Goal: Task Accomplishment & Management: Complete application form

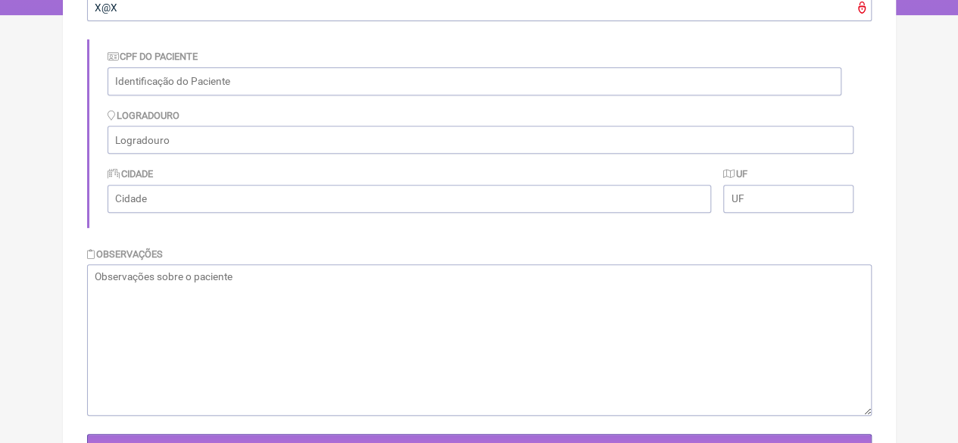
scroll to position [61, 0]
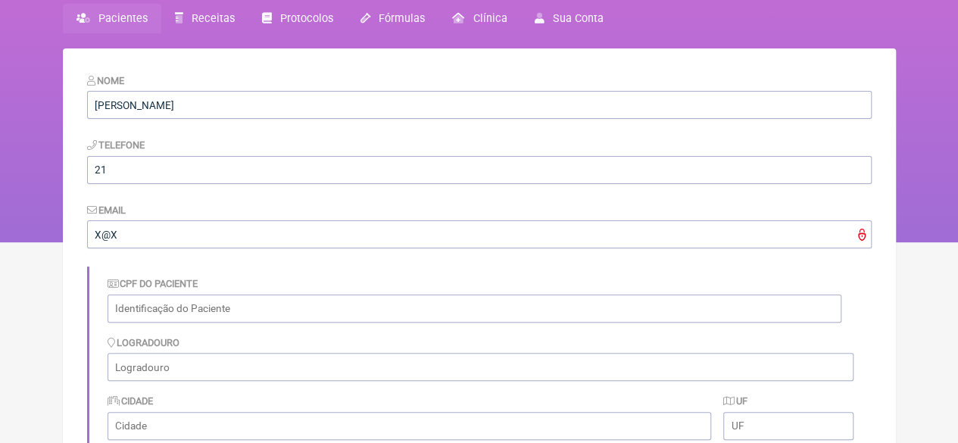
drag, startPoint x: 127, startPoint y: 15, endPoint x: 129, endPoint y: 28, distance: 13.0
click at [127, 15] on span "Pacientes" at bounding box center [122, 18] width 49 height 13
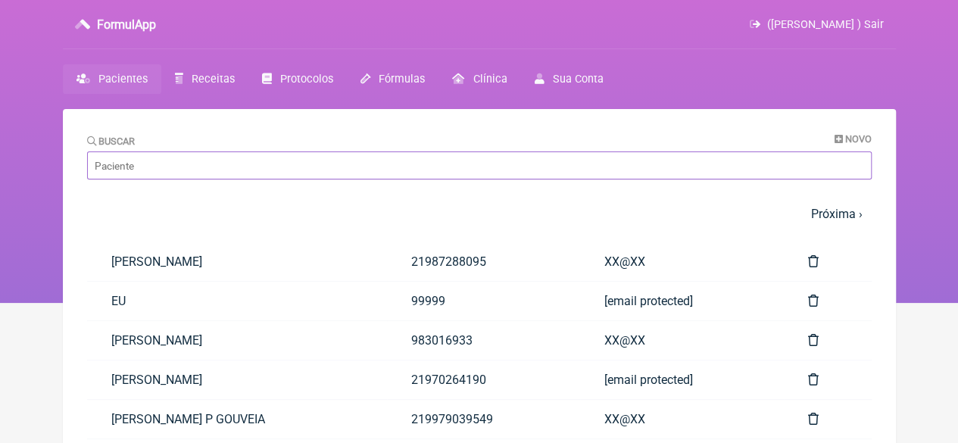
click at [164, 167] on input "Buscar" at bounding box center [479, 165] width 784 height 28
paste input "[PERSON_NAME] APARECIDA [PERSON_NAME]"
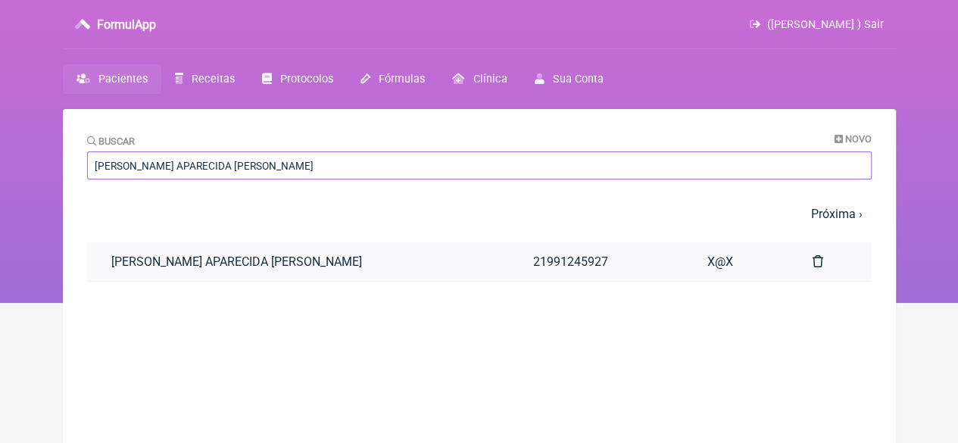
type input "[PERSON_NAME] APARECIDA [PERSON_NAME]"
click at [260, 261] on link "[PERSON_NAME] APARECIDA [PERSON_NAME]" at bounding box center [298, 261] width 422 height 39
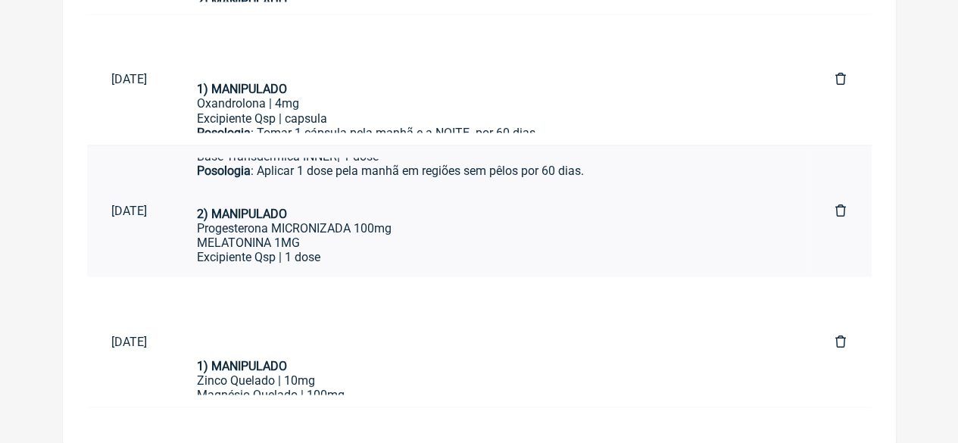
scroll to position [45, 0]
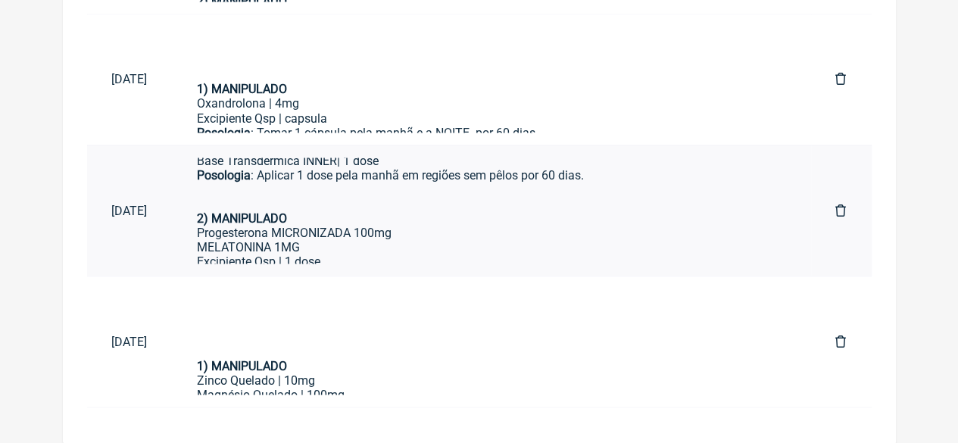
click at [366, 193] on div "Posologia : Aplicar 1 dose pela manhã em regiões sem pêlos por 60 dias." at bounding box center [492, 188] width 590 height 43
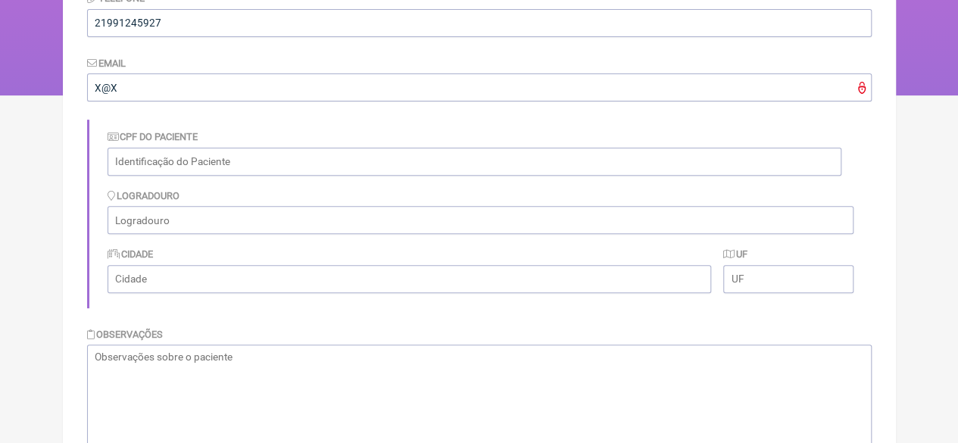
scroll to position [33, 0]
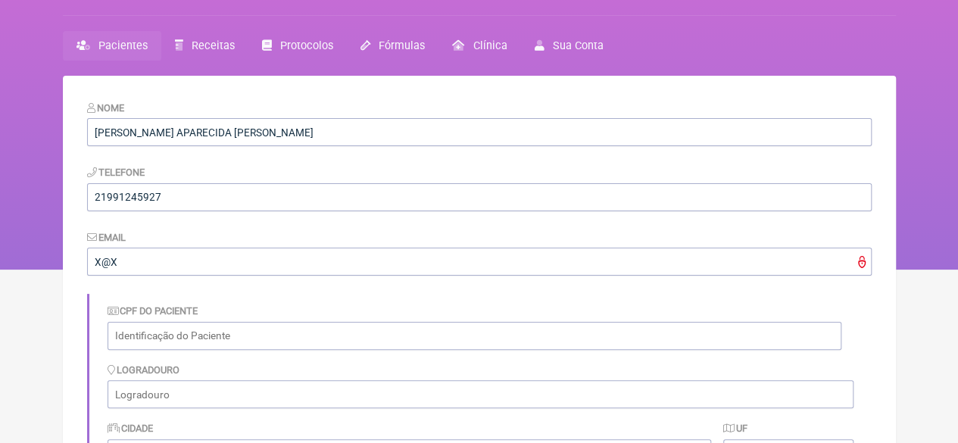
click at [139, 46] on span "Pacientes" at bounding box center [122, 45] width 49 height 13
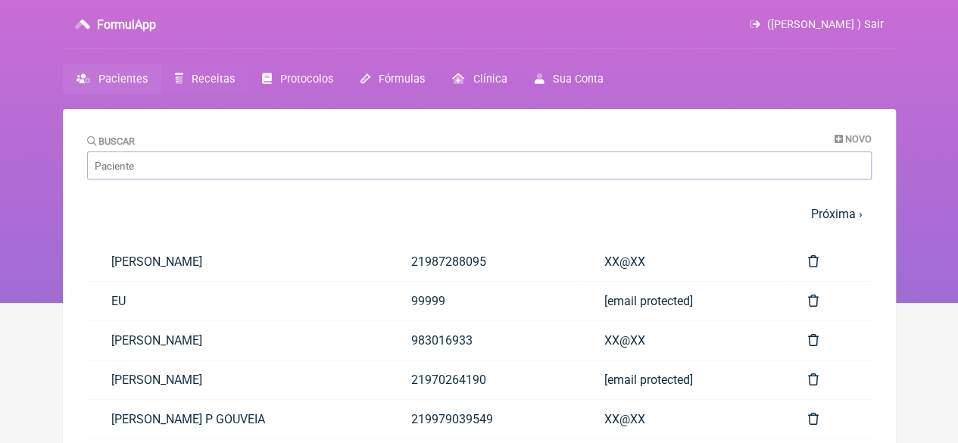
click at [215, 78] on span "Receitas" at bounding box center [213, 79] width 43 height 13
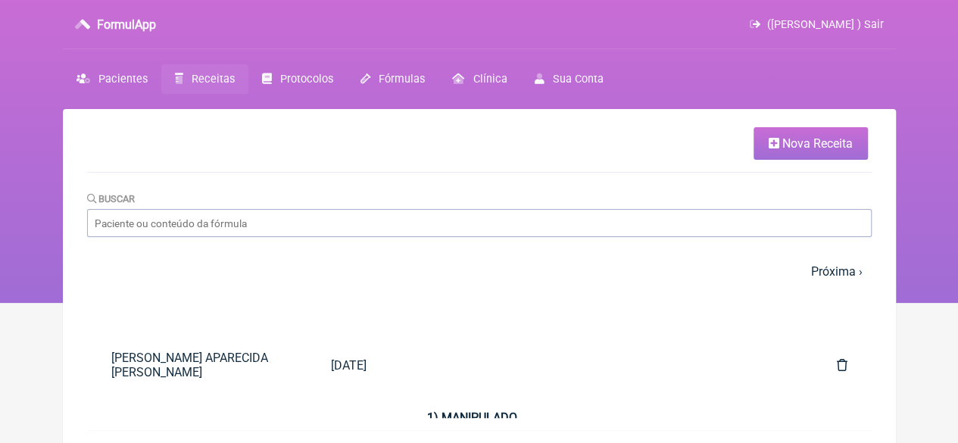
drag, startPoint x: 813, startPoint y: 138, endPoint x: 765, endPoint y: 179, distance: 63.9
click at [812, 139] on span "Nova Receita" at bounding box center [817, 143] width 70 height 14
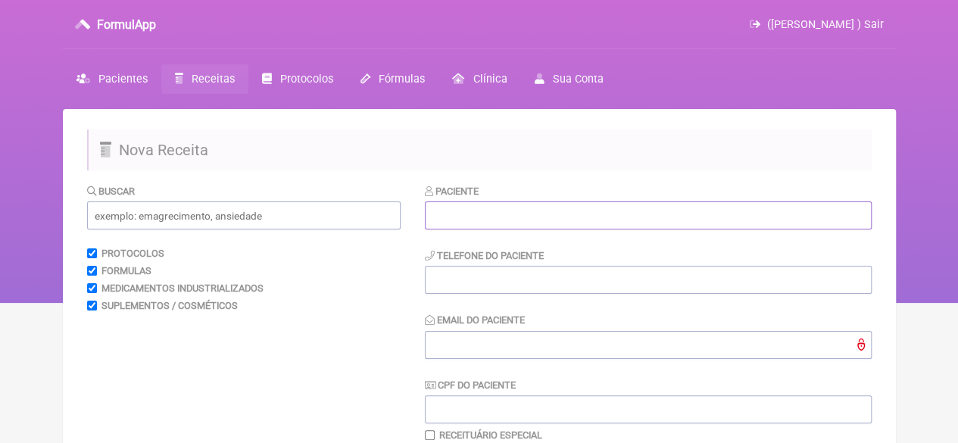
click at [442, 220] on input "text" at bounding box center [648, 215] width 447 height 28
paste input "TALITA DE LIMA SILVA"
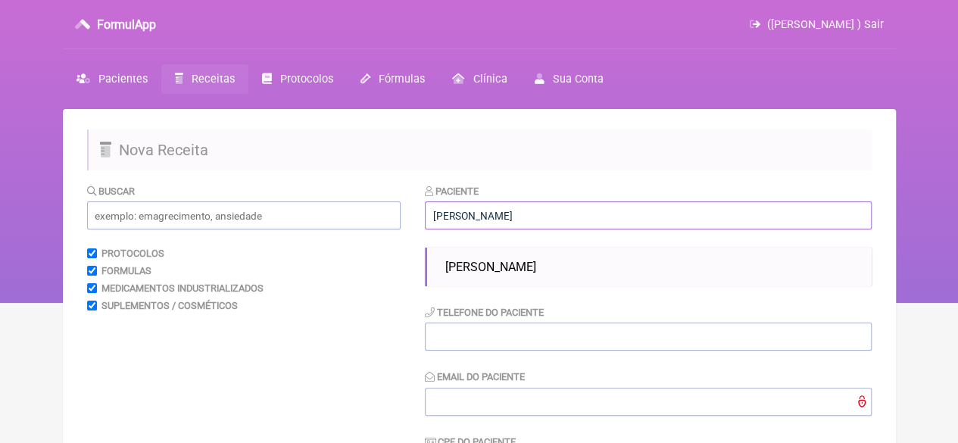
type input "TALITA DE LIMA SILVA"
click at [490, 266] on span "TALITA DE LIMA SILVA" at bounding box center [490, 267] width 91 height 14
type input "21"
type input "X@X"
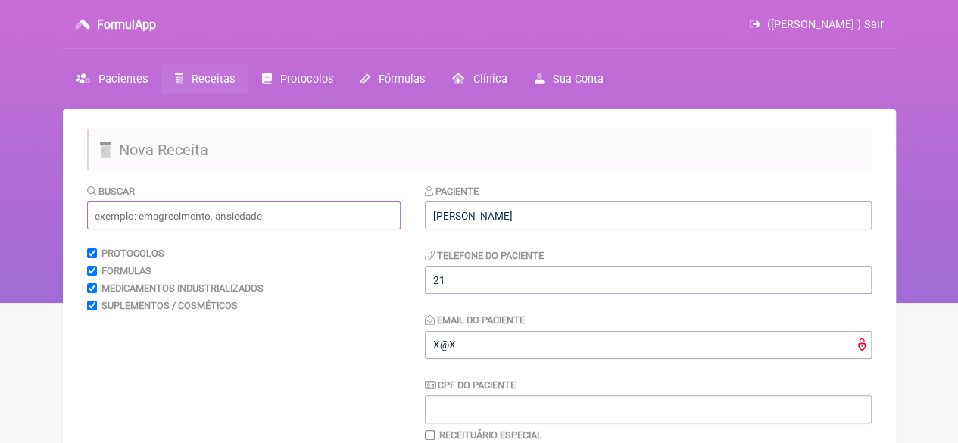
click at [189, 216] on input "text" at bounding box center [243, 215] width 313 height 28
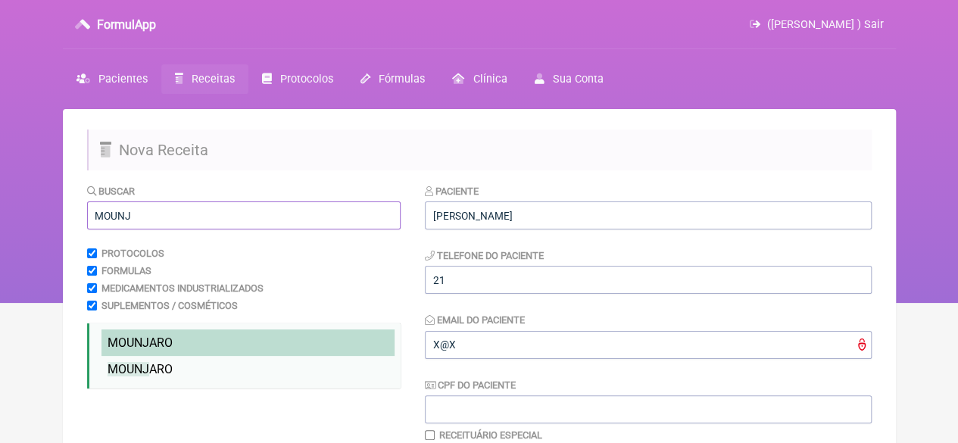
type input "MOUNJ"
click at [150, 336] on li "MOUNJ ARO" at bounding box center [247, 342] width 293 height 26
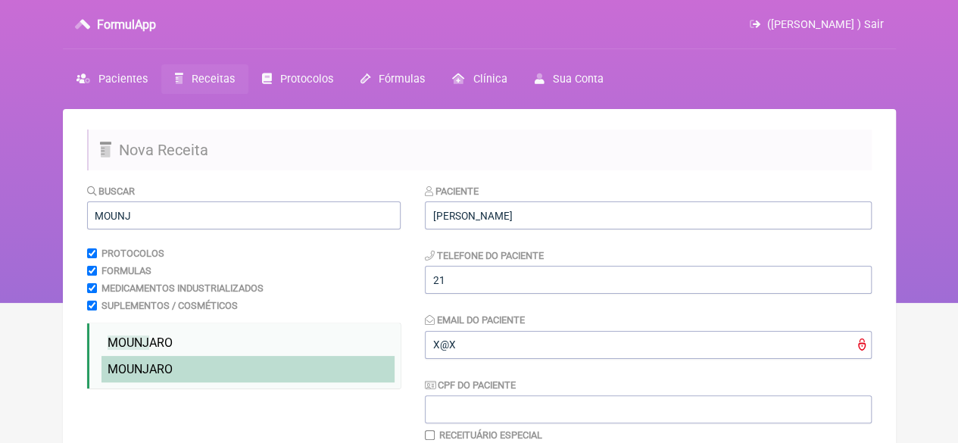
click at [149, 372] on span "MOUNJ ARO" at bounding box center [140, 369] width 65 height 14
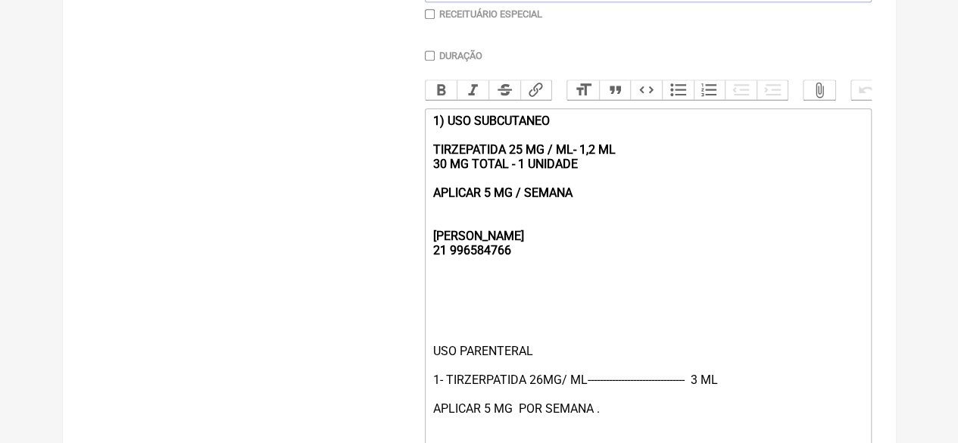
scroll to position [436, 0]
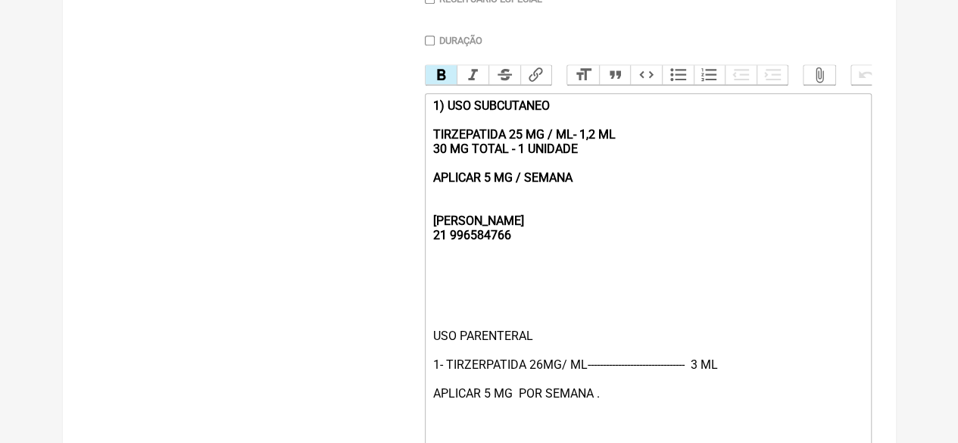
drag, startPoint x: 586, startPoint y: 196, endPoint x: 429, endPoint y: 114, distance: 176.8
click at [430, 118] on trix-editor "1) USO SUBCUTANEO TIRZEPATIDA 25 MG / ML- 1,2 ML 30 MG TOTAL - 1 UNIDADE APLICA…" at bounding box center [648, 271] width 447 height 357
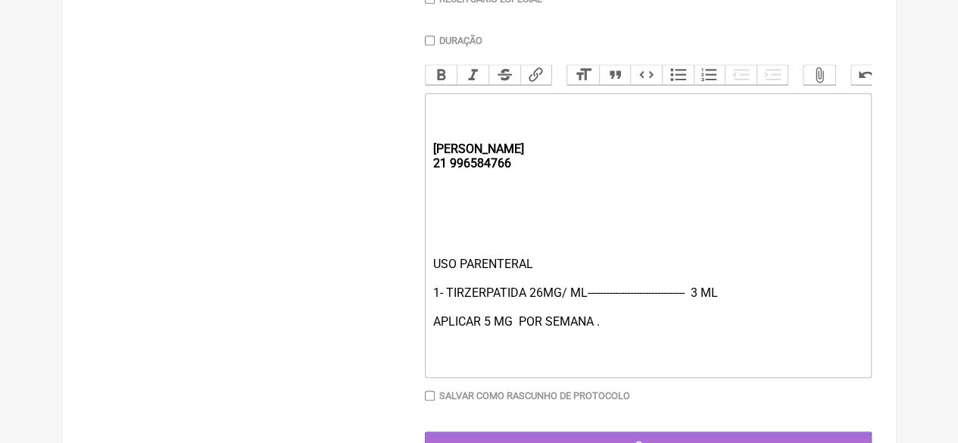
click at [486, 335] on div "USO PARENTERAL 1- TIRZERPATIDA 26MG/ ML-------------------------------- 3 ML AP…" at bounding box center [647, 314] width 430 height 115
type trix-editor "<div><strong><br><br><br>REBECCA&nbsp;<br>21 996584766</strong></div><div><br><…"
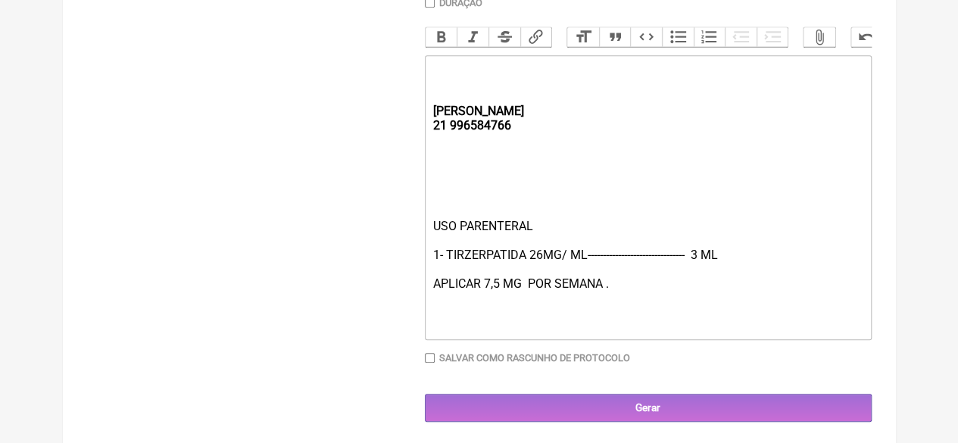
scroll to position [494, 0]
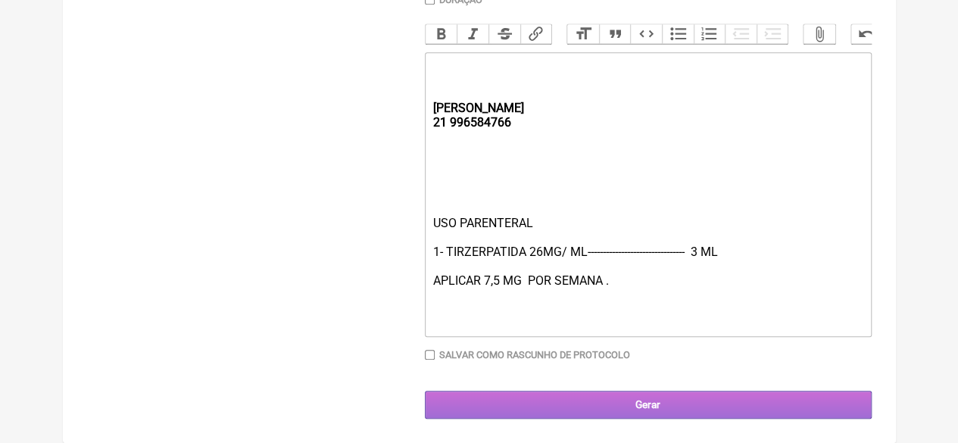
click at [654, 401] on input "Gerar" at bounding box center [648, 405] width 447 height 28
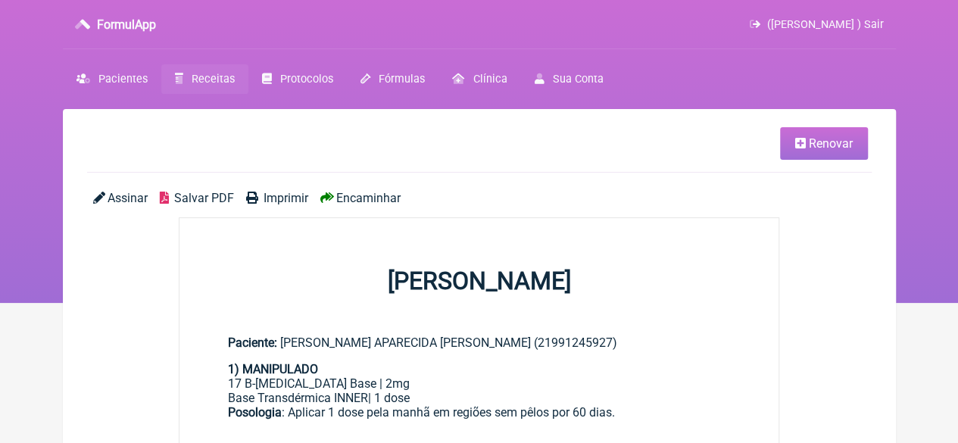
click at [838, 146] on span "Renovar" at bounding box center [831, 143] width 44 height 14
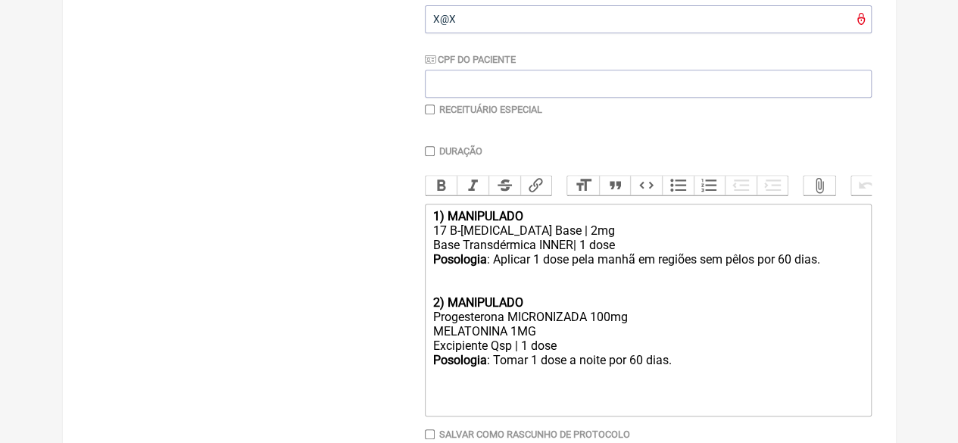
scroll to position [421, 0]
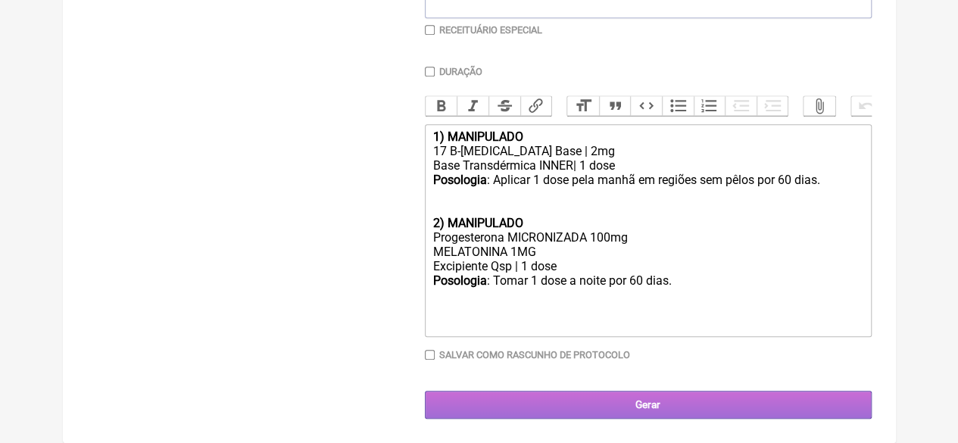
click at [644, 399] on input "Gerar" at bounding box center [648, 405] width 447 height 28
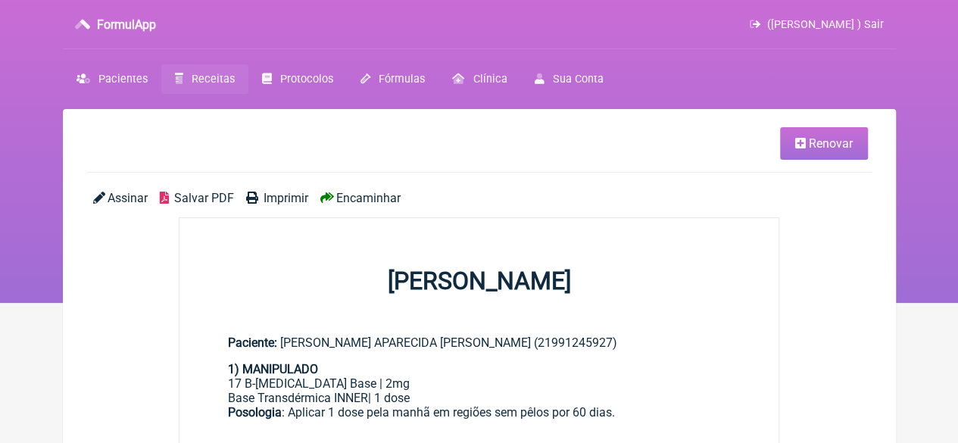
click at [288, 198] on span "Imprimir" at bounding box center [285, 198] width 45 height 14
click at [846, 140] on span "Renovar" at bounding box center [831, 143] width 44 height 14
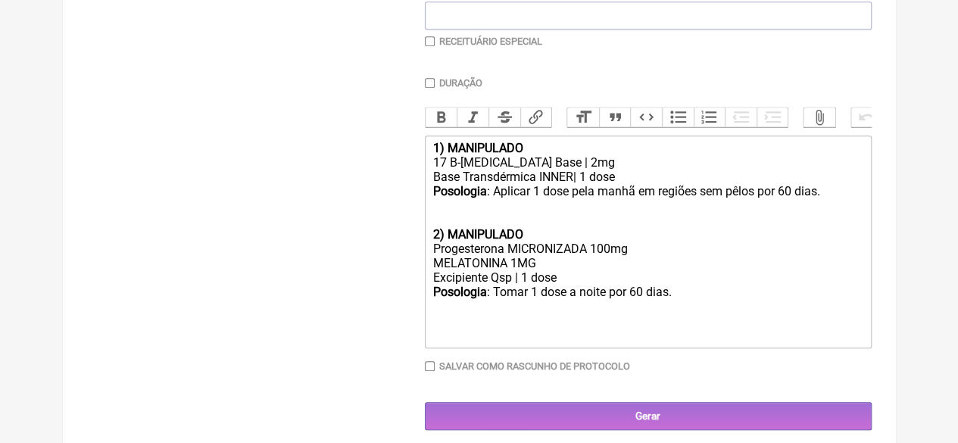
scroll to position [421, 0]
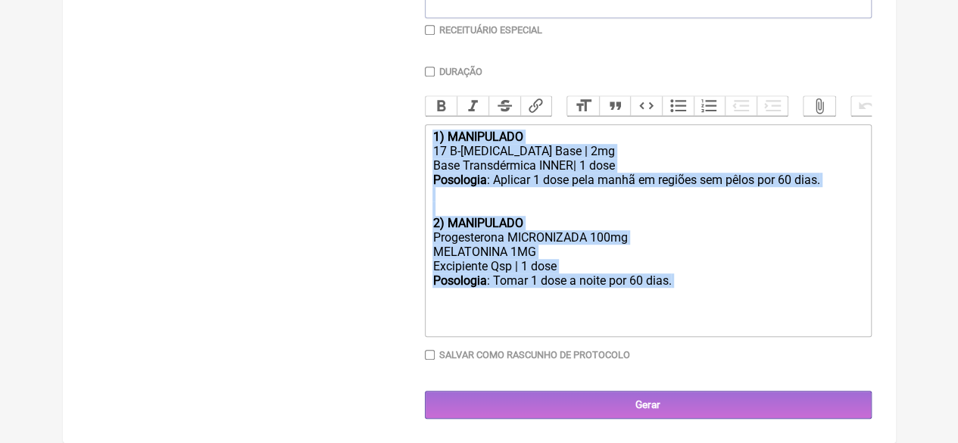
drag, startPoint x: 714, startPoint y: 288, endPoint x: 412, endPoint y: 116, distance: 347.9
click at [412, 116] on form "Buscar Protocolos Formulas Medicamentos Industrializados Suplementos / Cosmétic…" at bounding box center [479, 98] width 784 height 641
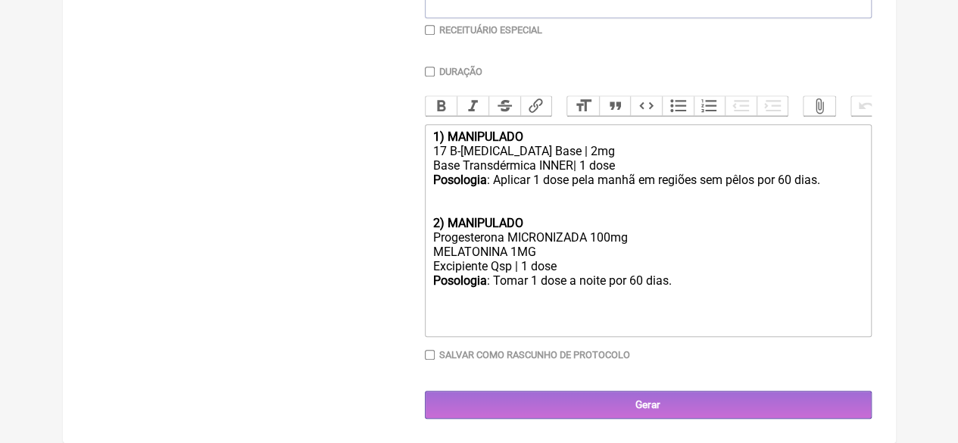
type trix-editor "<div><br><br><br></div>"
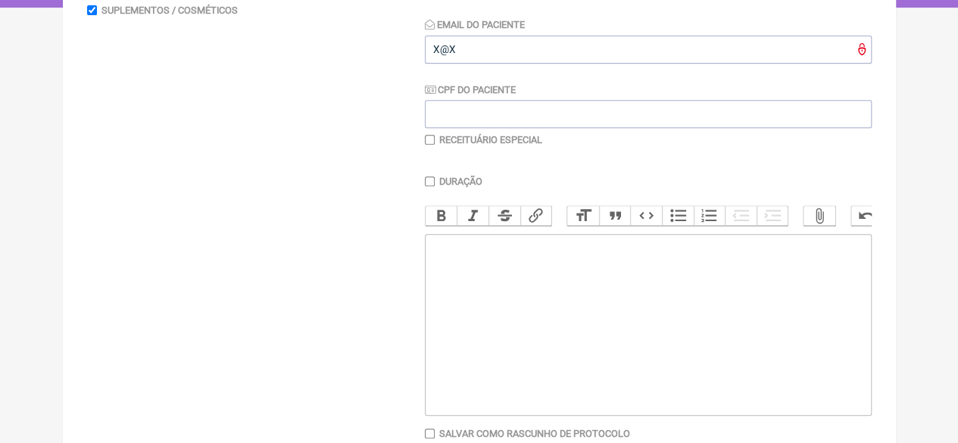
scroll to position [83, 0]
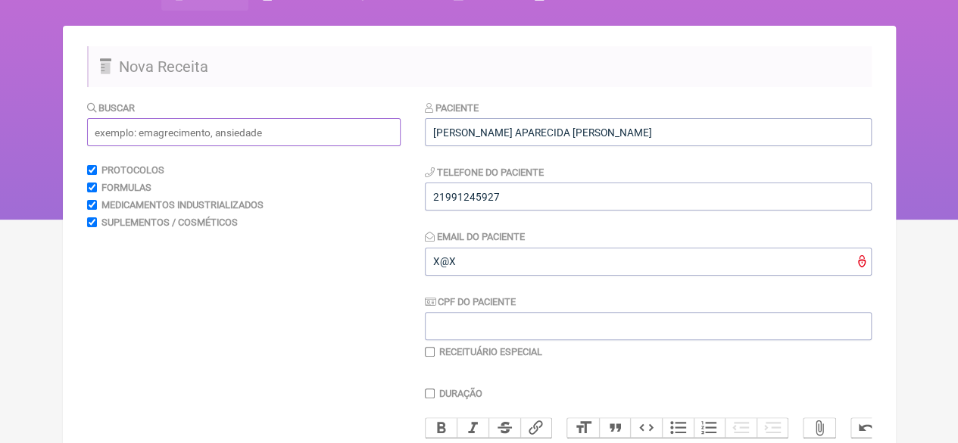
click at [188, 129] on input "text" at bounding box center [243, 132] width 313 height 28
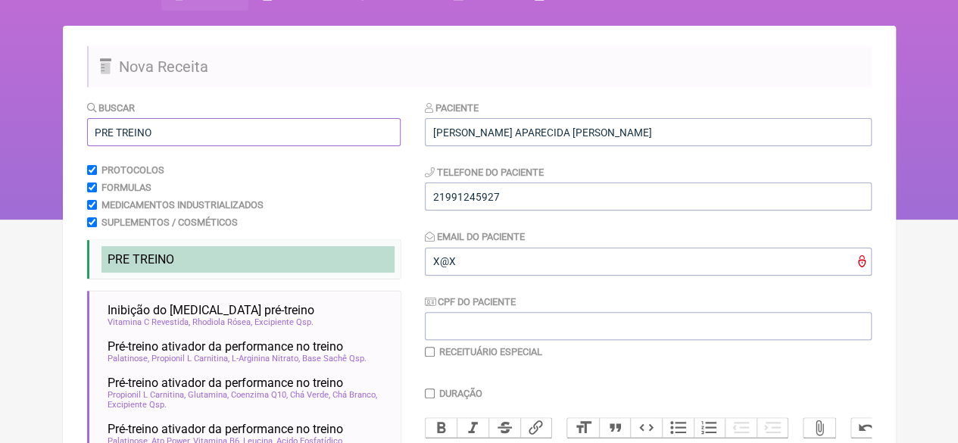
type input "PRE TREINO"
drag, startPoint x: 168, startPoint y: 264, endPoint x: 247, endPoint y: 263, distance: 78.8
click at [169, 264] on span "PRE TREINO" at bounding box center [141, 259] width 67 height 14
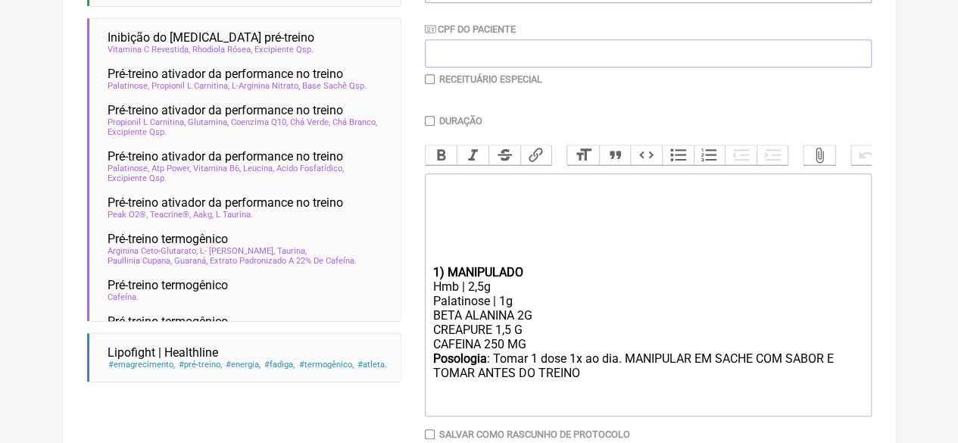
scroll to position [451, 0]
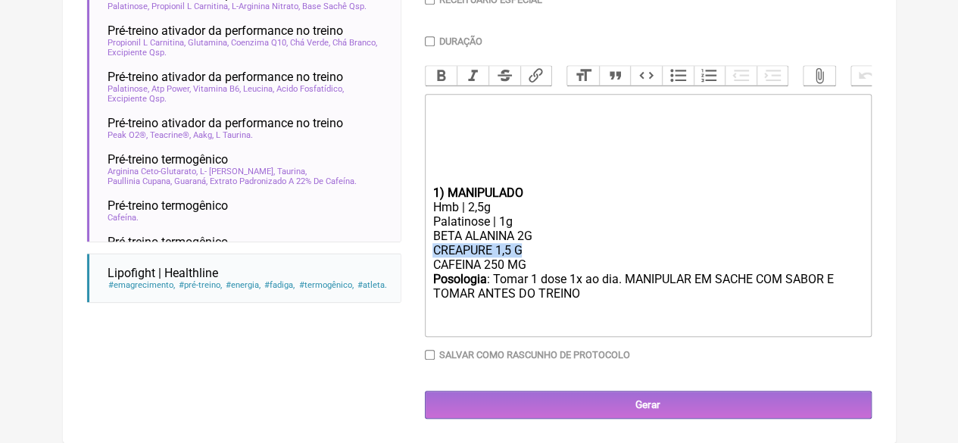
drag, startPoint x: 529, startPoint y: 246, endPoint x: 414, endPoint y: 242, distance: 115.2
click at [414, 242] on form "Buscar PRE TREINO Protocolos Formulas Medicamentos Industrializados Suplementos…" at bounding box center [479, 83] width 784 height 671
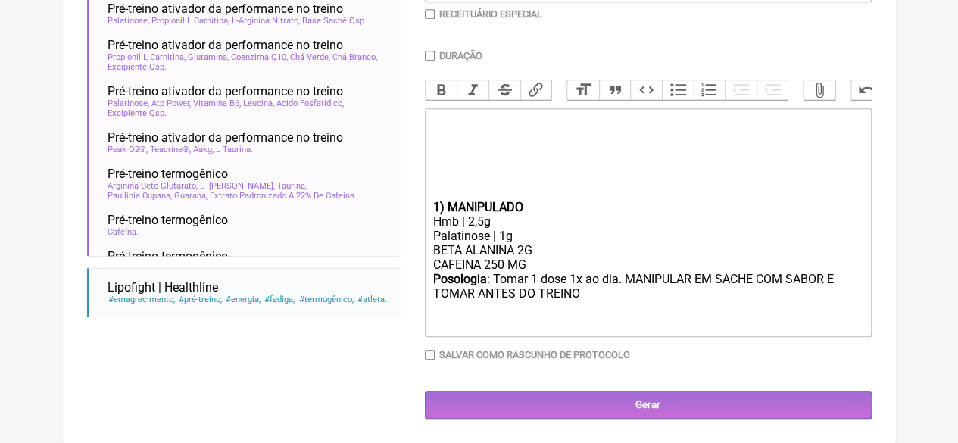
type trix-editor "<div><br><br><br></div><div><br><br><br></div><div><strong>1) MANIPULADO</stron…"
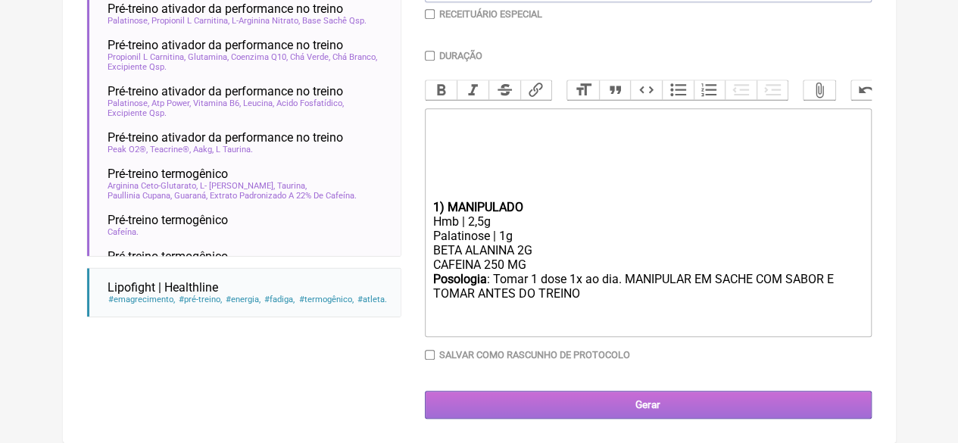
click at [557, 411] on input "Gerar" at bounding box center [648, 405] width 447 height 28
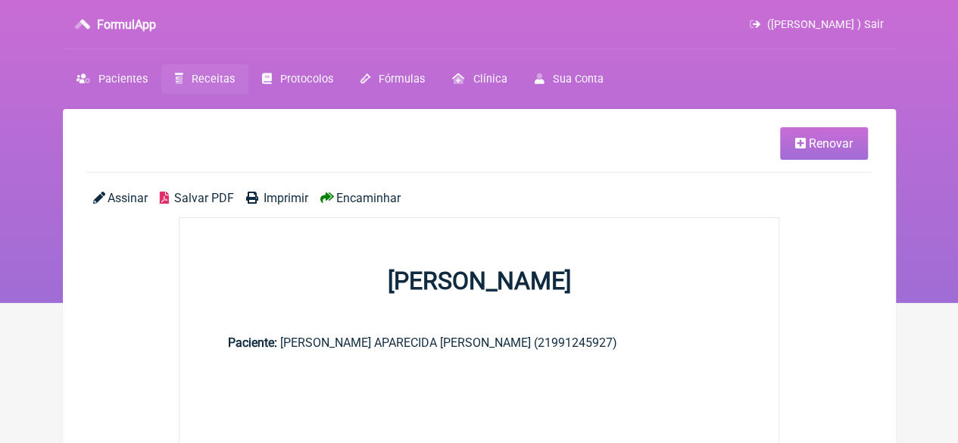
click at [281, 201] on span "Imprimir" at bounding box center [285, 198] width 45 height 14
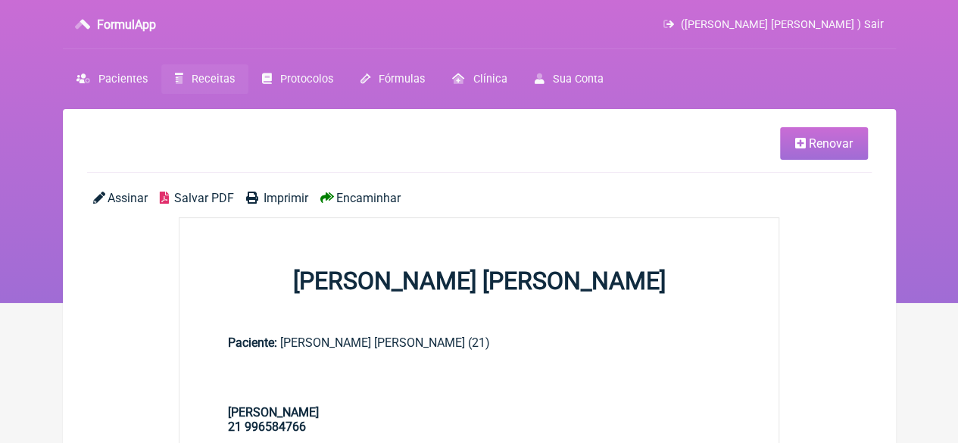
drag, startPoint x: 0, startPoint y: 0, endPoint x: 286, endPoint y: 201, distance: 349.5
click at [286, 201] on span "Imprimir" at bounding box center [285, 198] width 45 height 14
click at [112, 76] on span "Pacientes" at bounding box center [122, 79] width 49 height 13
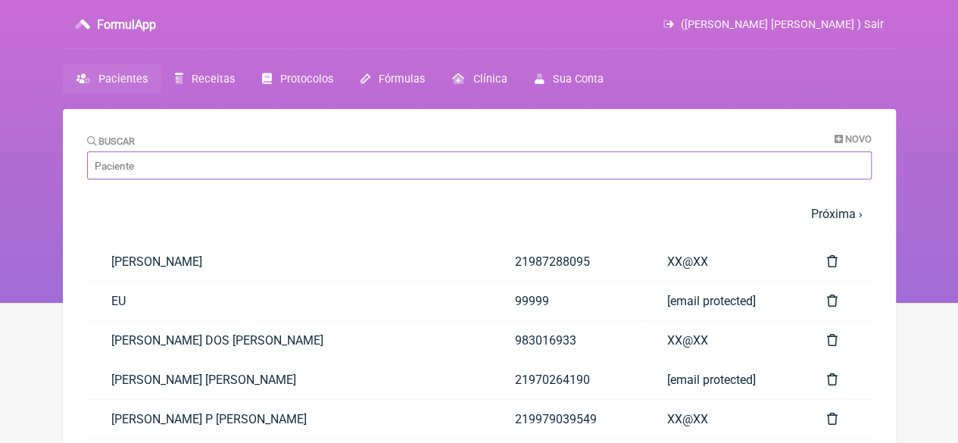
click at [174, 175] on input "Buscar" at bounding box center [479, 165] width 784 height 28
paste input "TALITA DE LIMA SILVA"
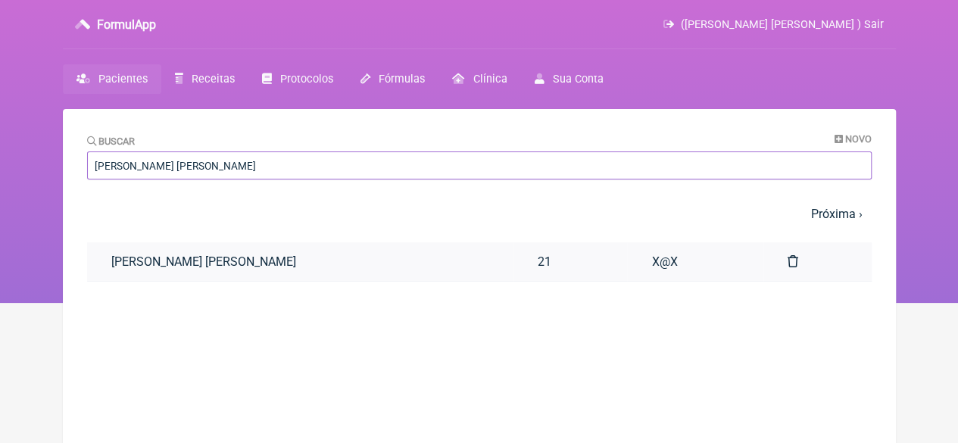
type input "TALITA DE LIMA SILVA"
click at [201, 260] on link "TALITA DE LIMA SILVA" at bounding box center [300, 261] width 427 height 39
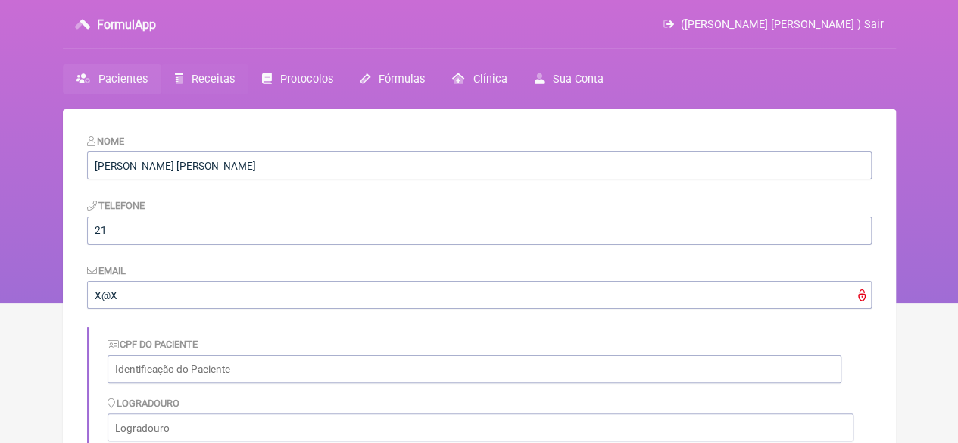
click at [210, 78] on span "Receitas" at bounding box center [213, 79] width 43 height 13
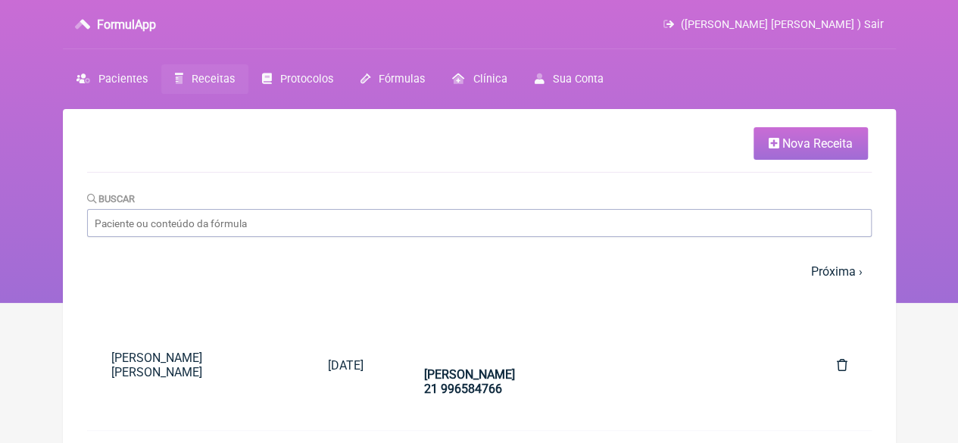
click at [786, 147] on span "Nova Receita" at bounding box center [817, 143] width 70 height 14
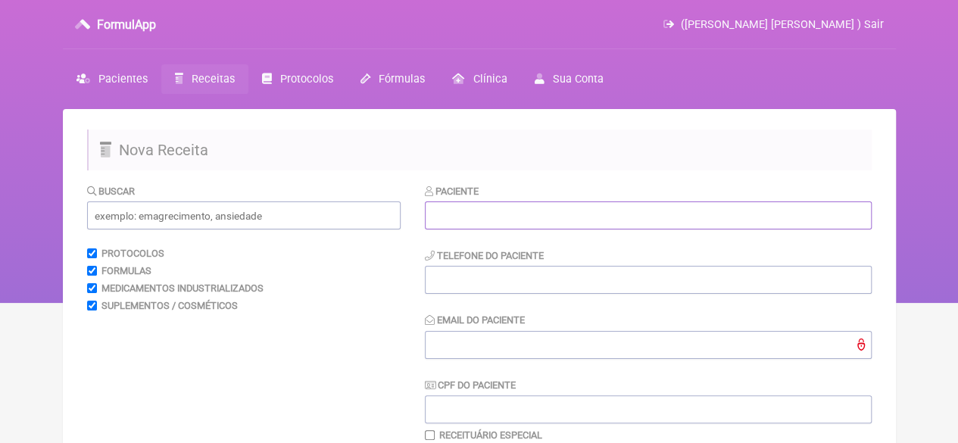
click at [581, 218] on input "text" at bounding box center [648, 215] width 447 height 28
paste input "[PERSON_NAME]"
type input "[PERSON_NAME]"
click at [556, 272] on input "tel" at bounding box center [648, 280] width 447 height 28
type input "21"
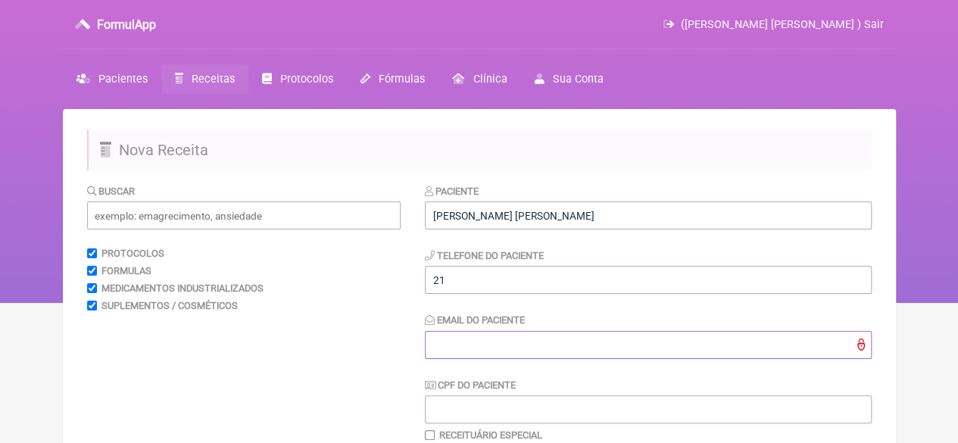
click at [491, 335] on input "Email do Paciente" at bounding box center [648, 345] width 447 height 28
type input "X@X"
click at [133, 220] on input "text" at bounding box center [243, 215] width 313 height 28
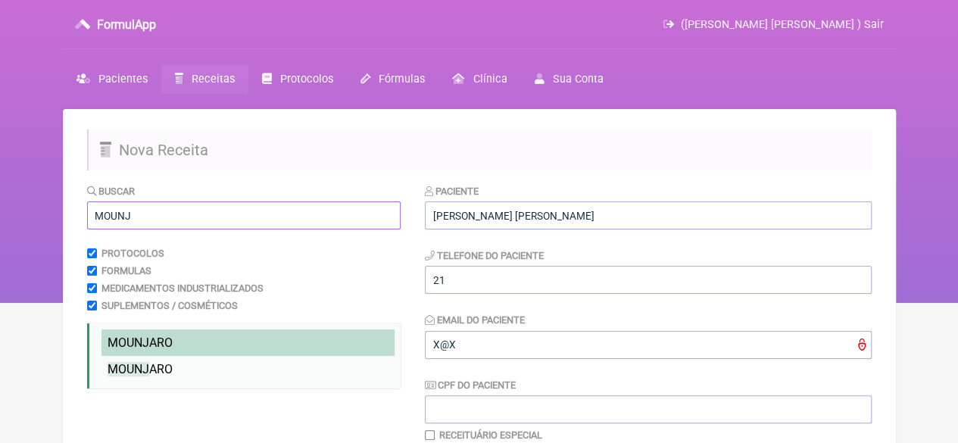
type input "MOUNJ"
click at [152, 343] on span "MOUNJ ARO" at bounding box center [140, 342] width 65 height 14
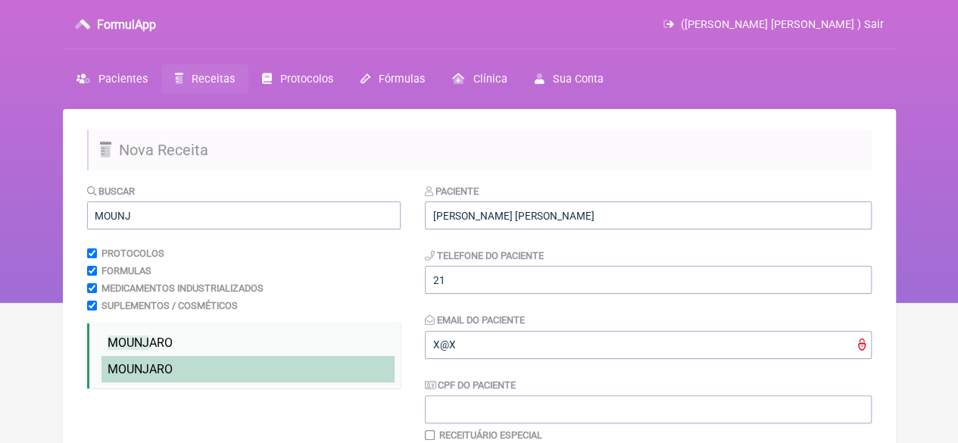
click at [156, 373] on span "MOUNJ ARO" at bounding box center [140, 369] width 65 height 14
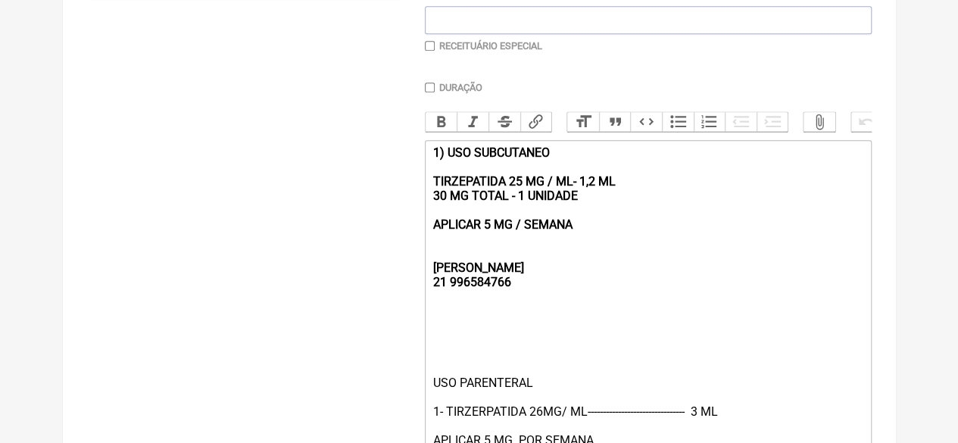
scroll to position [388, 0]
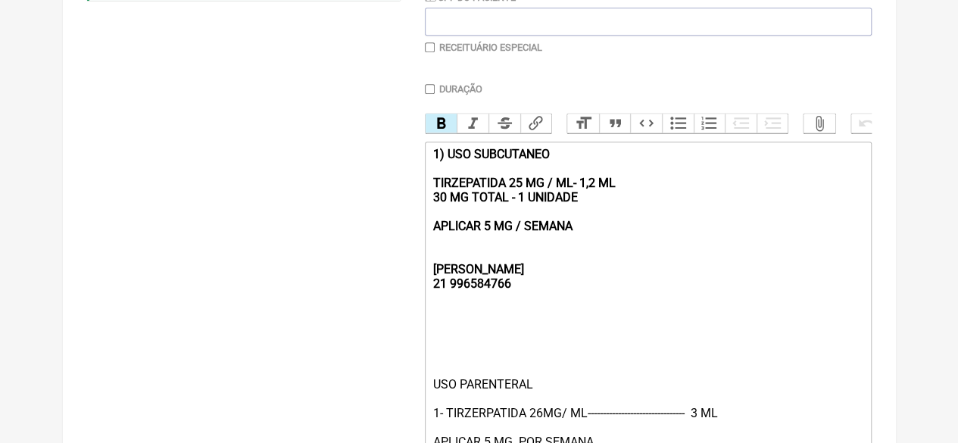
drag, startPoint x: 593, startPoint y: 241, endPoint x: 415, endPoint y: 164, distance: 193.7
click at [415, 164] on form "Buscar MOUNJ Protocolos Formulas Medicamentos Industrializados Suplementos / Co…" at bounding box center [479, 188] width 784 height 784
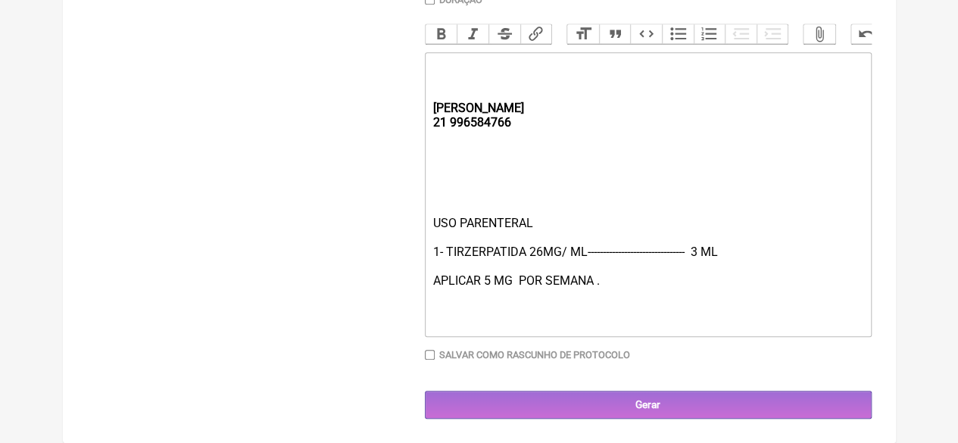
scroll to position [494, 0]
drag, startPoint x: 485, startPoint y: 276, endPoint x: 498, endPoint y: 291, distance: 20.5
click at [486, 276] on div "USO PARENTERAL 1- TIRZERPATIDA 26MG/ ML-------------------------------- 3 ML AP…" at bounding box center [647, 273] width 430 height 115
type trix-editor "<div><strong><br><br><br>REBECCA&nbsp;<br>21 996584766</strong></div><div><br><…"
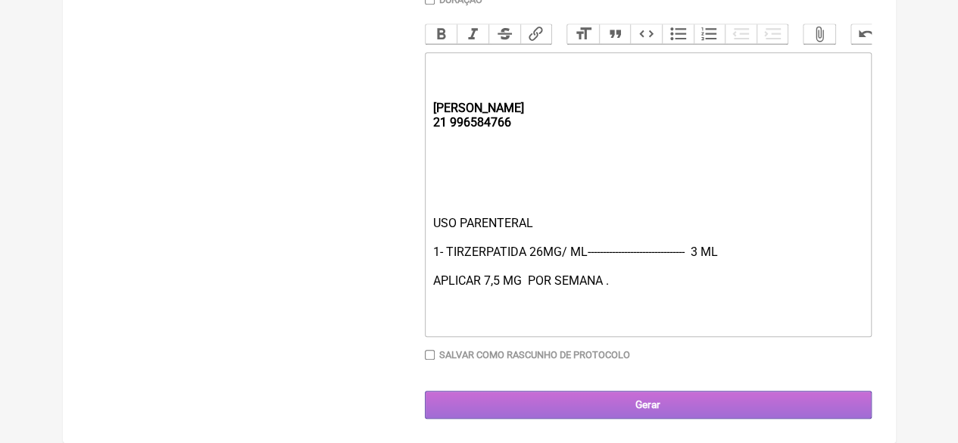
click at [582, 407] on input "Gerar" at bounding box center [648, 405] width 447 height 28
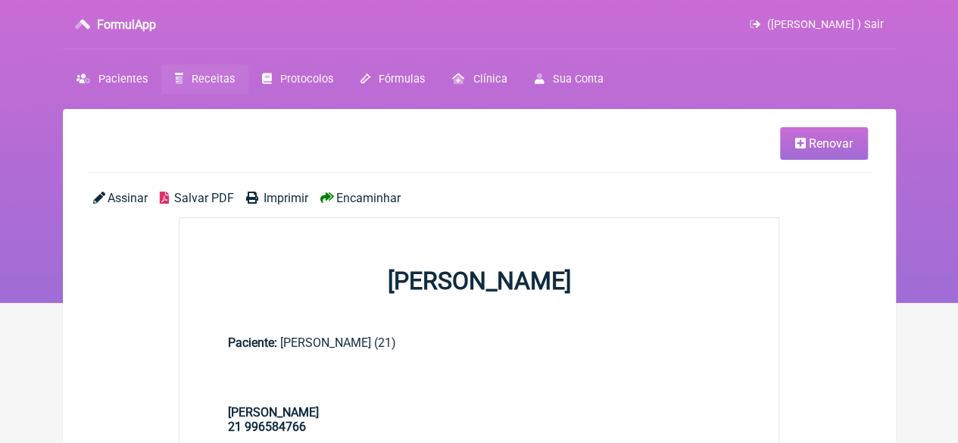
click at [283, 199] on span "Imprimir" at bounding box center [285, 198] width 45 height 14
click at [195, 73] on span "Receitas" at bounding box center [213, 79] width 43 height 13
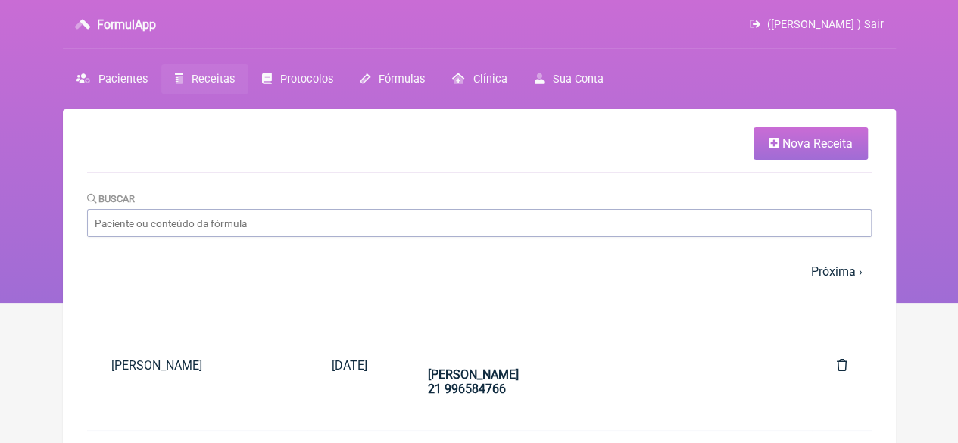
click at [825, 145] on span "Nova Receita" at bounding box center [817, 143] width 70 height 14
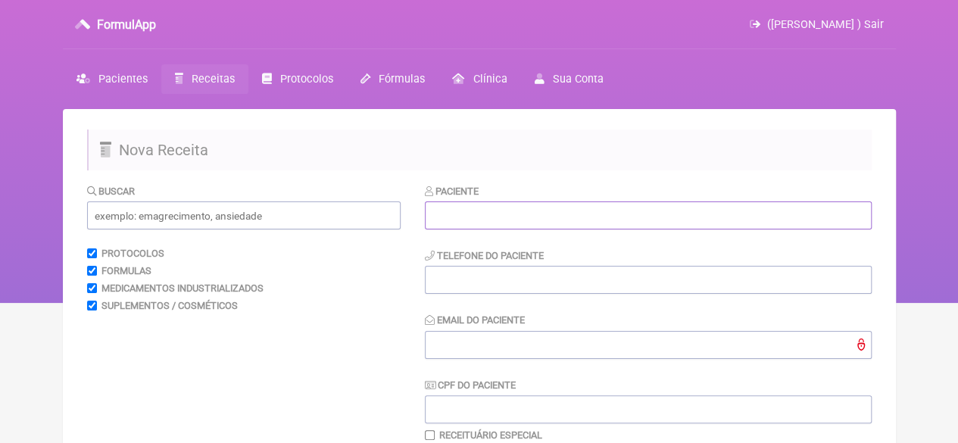
click at [444, 219] on input "text" at bounding box center [648, 215] width 447 height 28
paste input "[PERSON_NAME]"
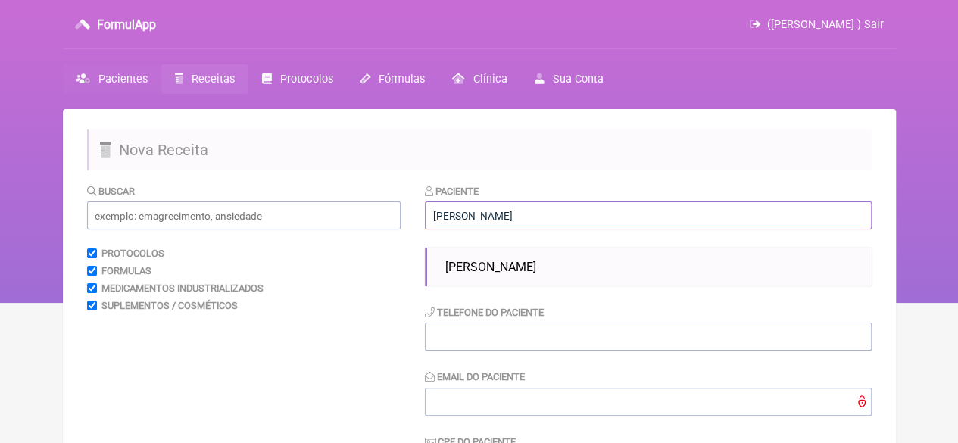
type input "[PERSON_NAME]"
click at [114, 76] on span "Pacientes" at bounding box center [122, 79] width 49 height 13
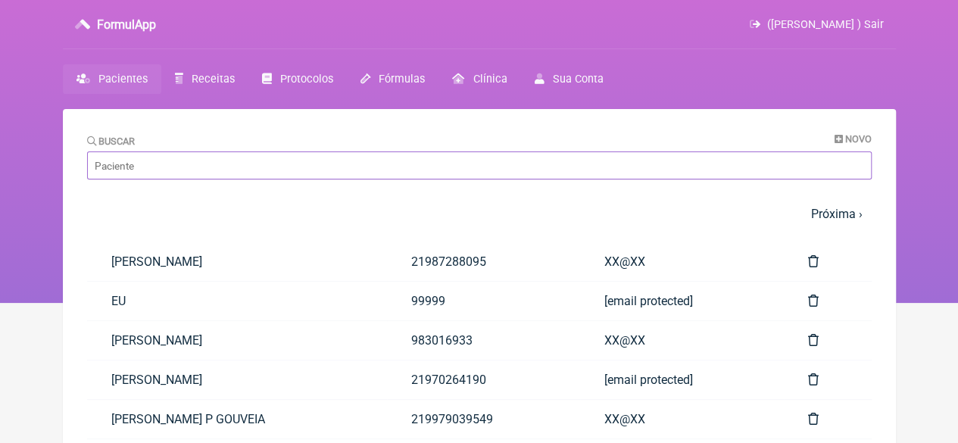
click at [178, 167] on input "Buscar" at bounding box center [479, 165] width 784 height 28
paste input "[PERSON_NAME]"
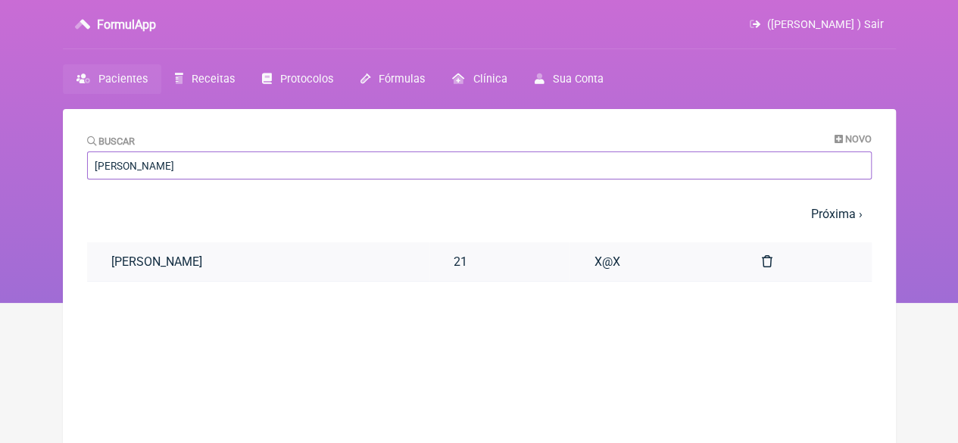
type input "[PERSON_NAME]"
click at [248, 255] on link "[PERSON_NAME]" at bounding box center [258, 261] width 342 height 39
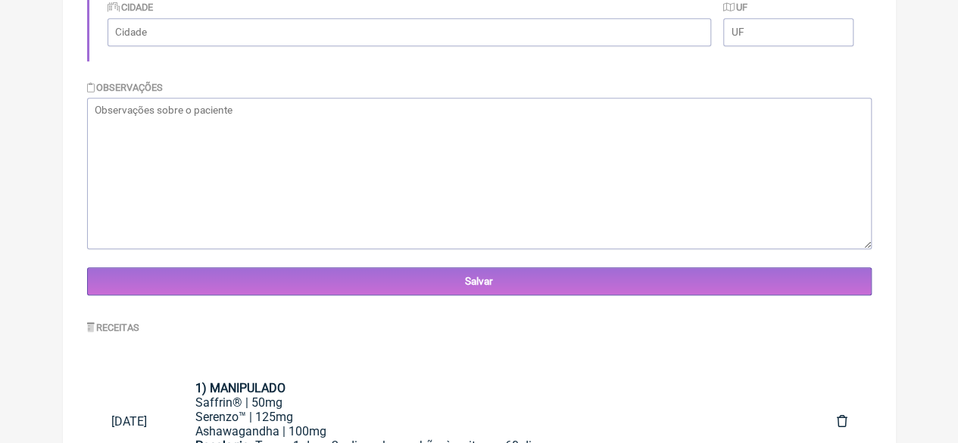
scroll to position [536, 0]
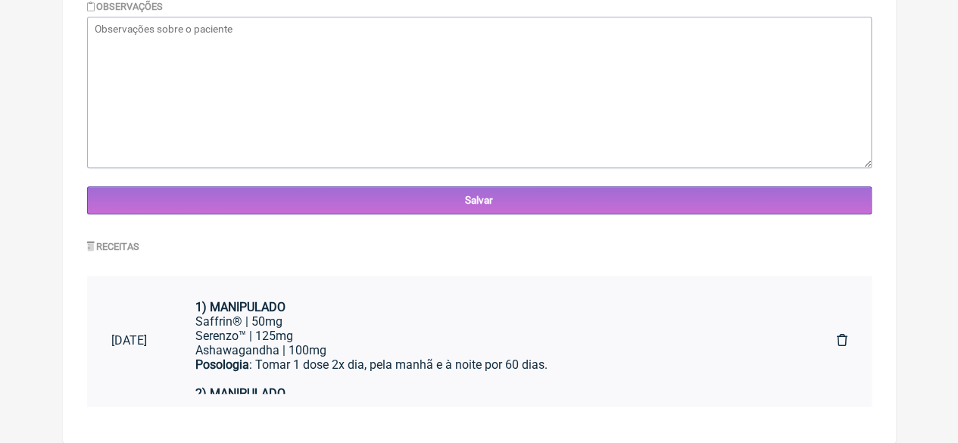
click at [364, 319] on div "Saffrin® | 50mg" at bounding box center [491, 321] width 593 height 14
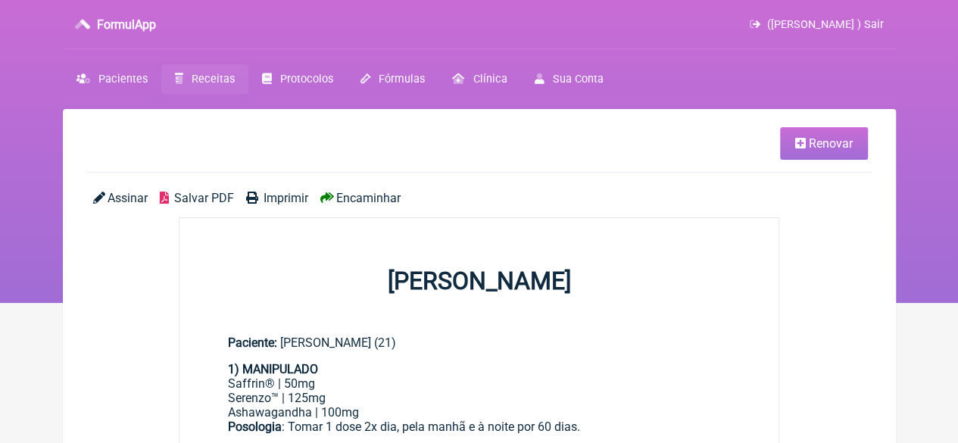
click at [822, 142] on span "Renovar" at bounding box center [831, 143] width 44 height 14
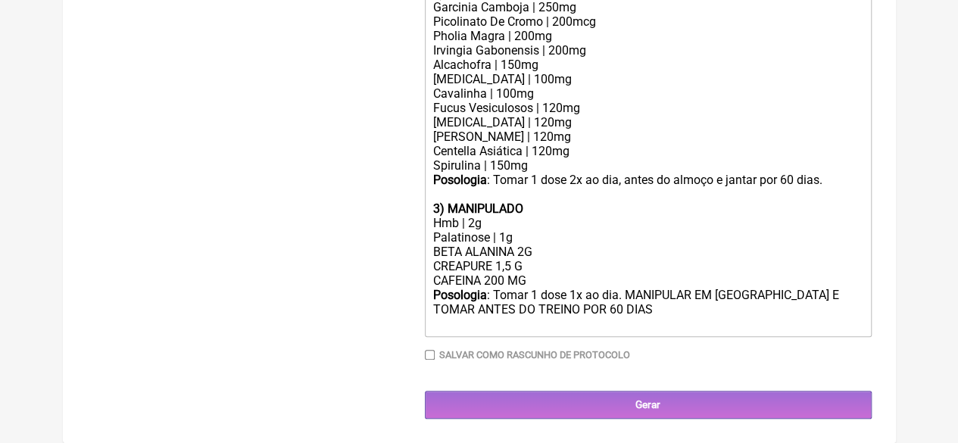
scroll to position [655, 0]
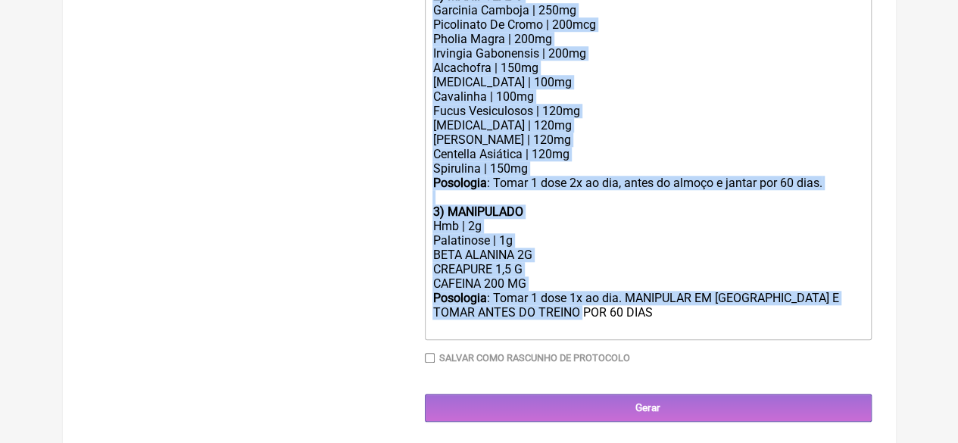
drag, startPoint x: 585, startPoint y: 312, endPoint x: 418, endPoint y: 5, distance: 350.0
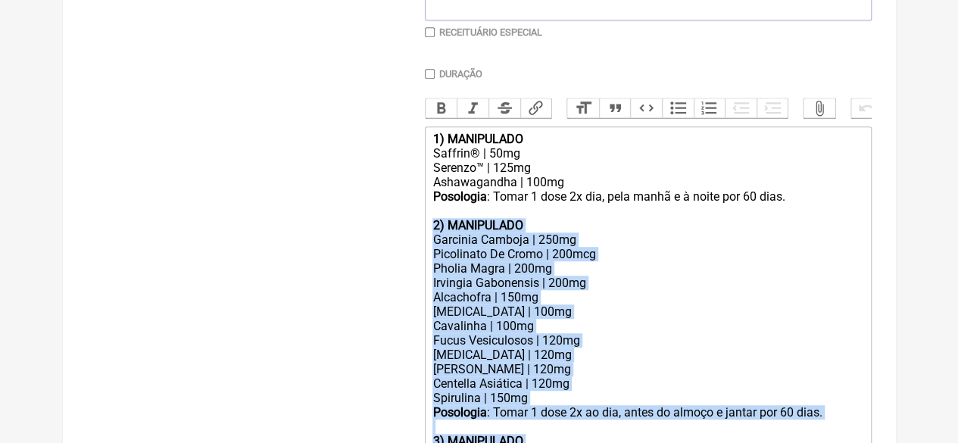
scroll to position [386, 0]
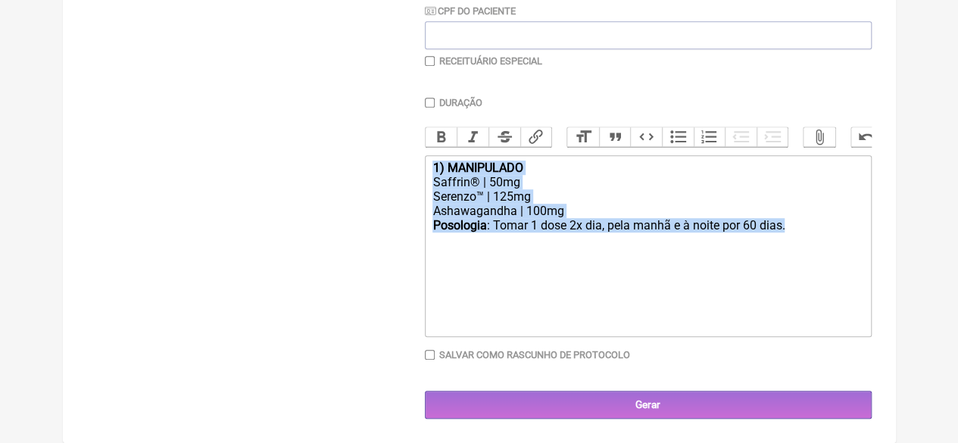
drag, startPoint x: 809, startPoint y: 229, endPoint x: 358, endPoint y: 156, distance: 457.2
click at [358, 156] on form "Buscar Protocolos Formulas Medicamentos Industrializados Suplementos / Cosmétic…" at bounding box center [479, 114] width 784 height 610
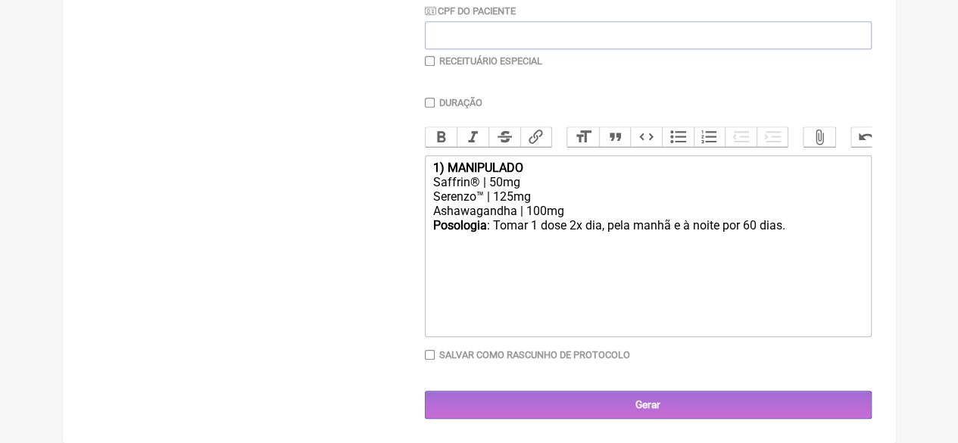
type trix-editor "<div><br><br></div><div><br><br></div>"
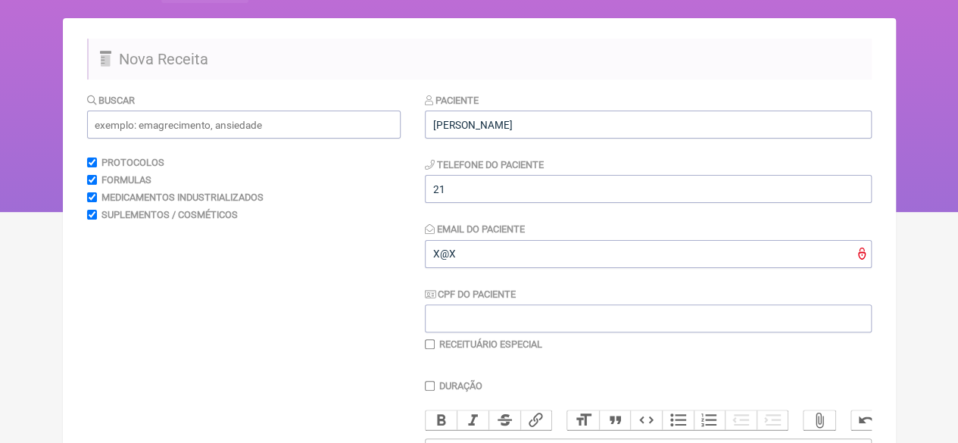
scroll to position [83, 0]
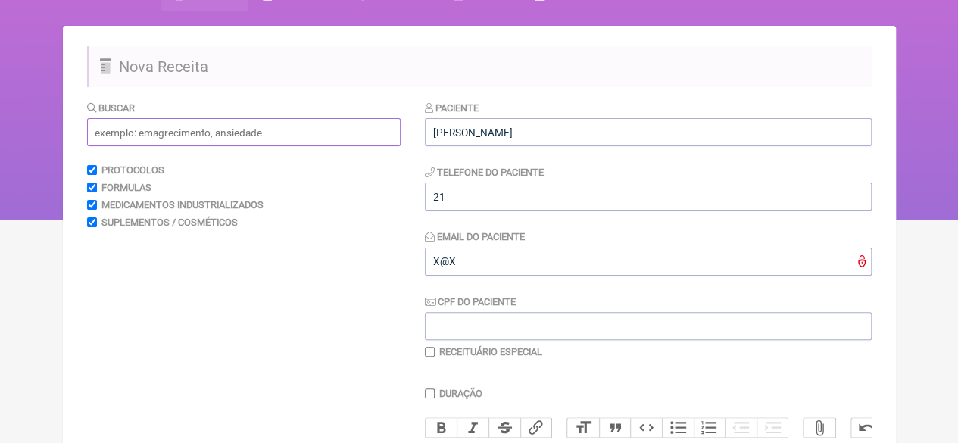
click at [142, 120] on input "text" at bounding box center [243, 132] width 313 height 28
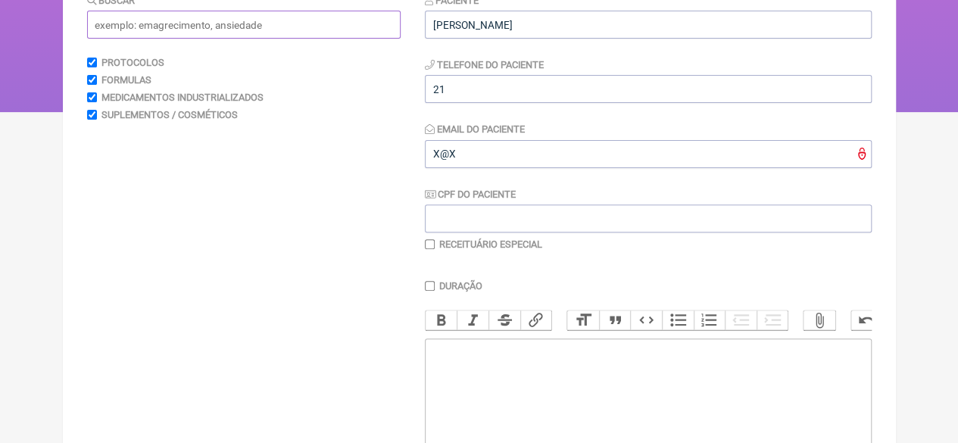
scroll to position [159, 0]
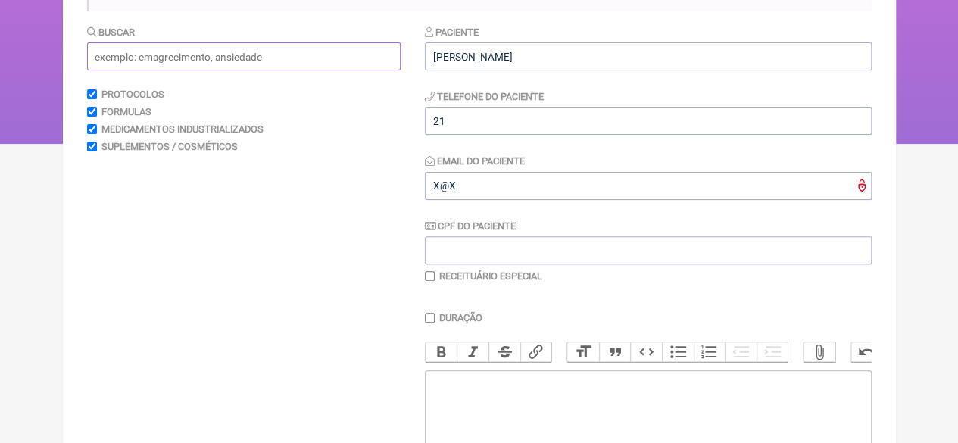
click at [192, 64] on input "text" at bounding box center [243, 56] width 313 height 28
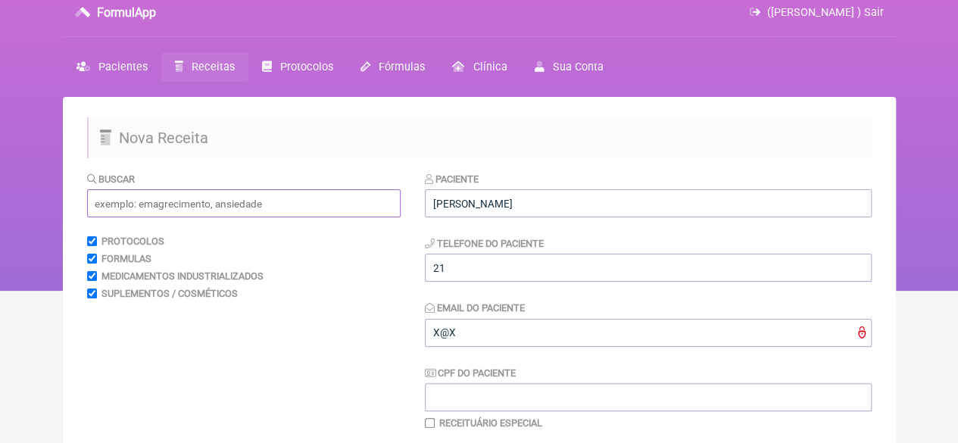
scroll to position [8, 0]
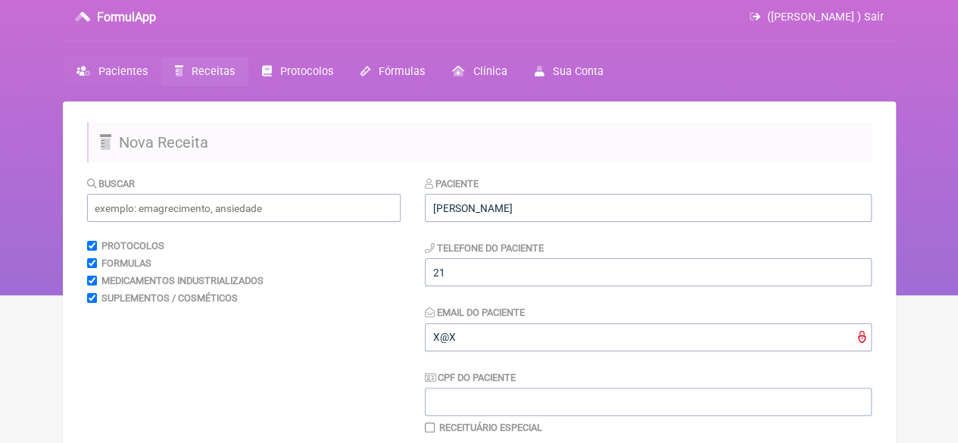
click at [130, 69] on span "Pacientes" at bounding box center [122, 71] width 49 height 13
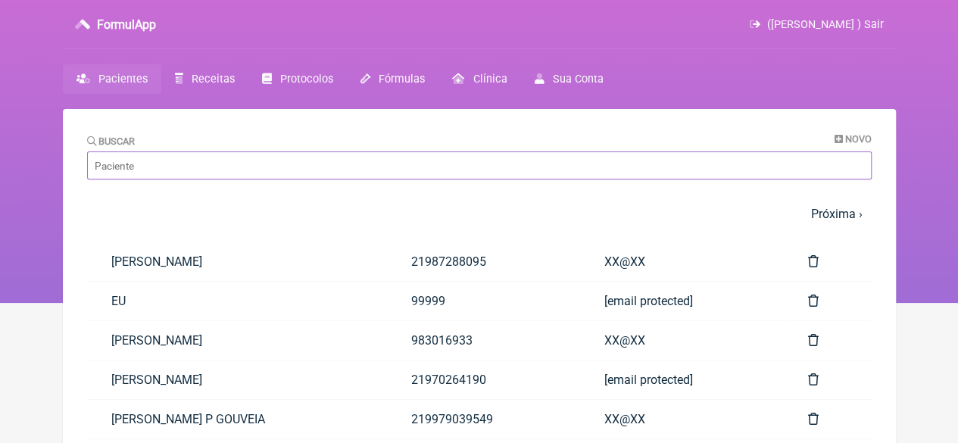
click at [182, 172] on input "Buscar" at bounding box center [479, 165] width 784 height 28
paste input "[PERSON_NAME]"
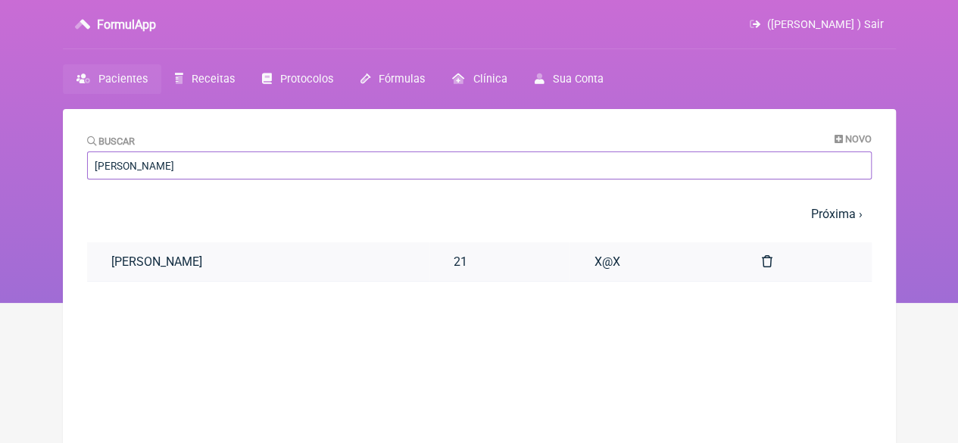
type input "[PERSON_NAME]"
click at [326, 260] on link "[PERSON_NAME]" at bounding box center [258, 261] width 342 height 39
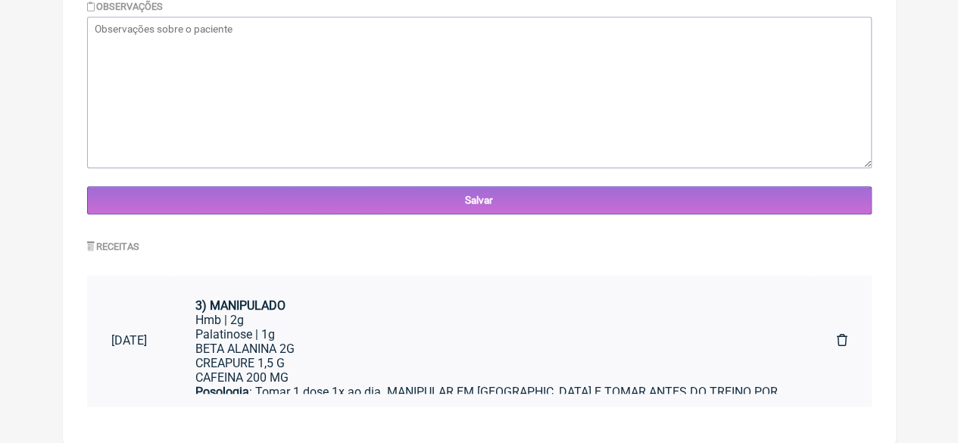
scroll to position [330, 0]
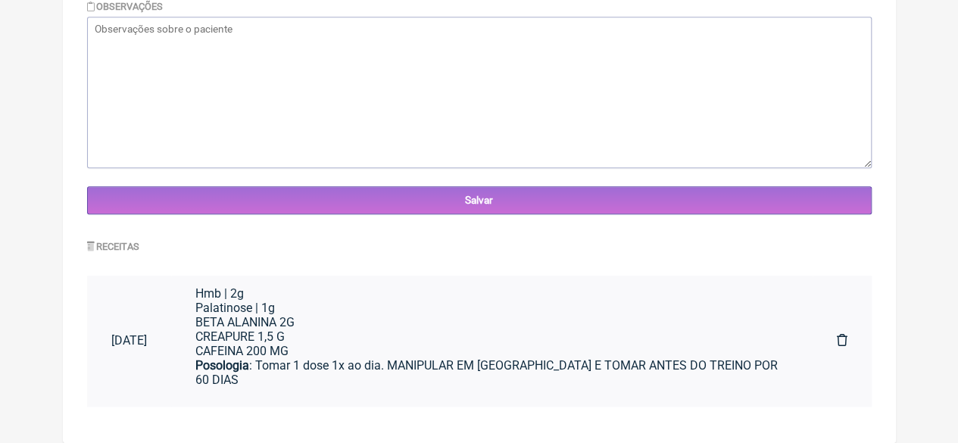
click at [336, 344] on div "BETA ALANINA 2G CREAPURE 1,5 G CAFEINA 200 MG" at bounding box center [491, 336] width 593 height 43
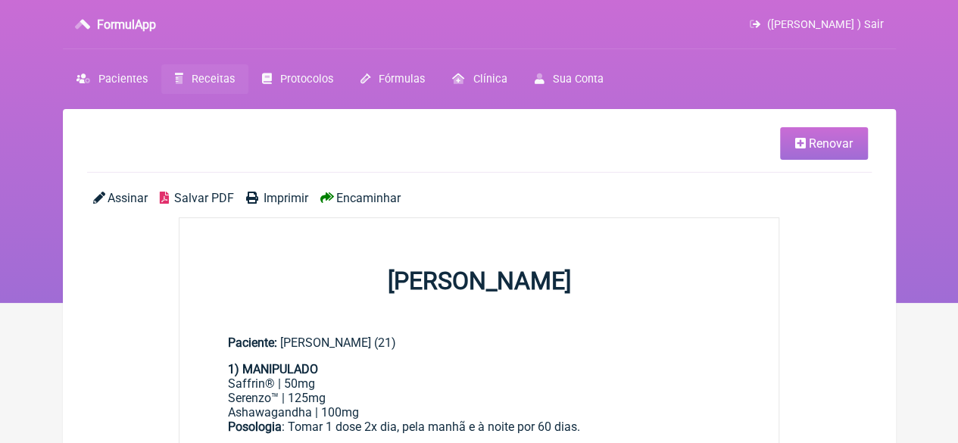
click at [843, 143] on span "Renovar" at bounding box center [831, 143] width 44 height 14
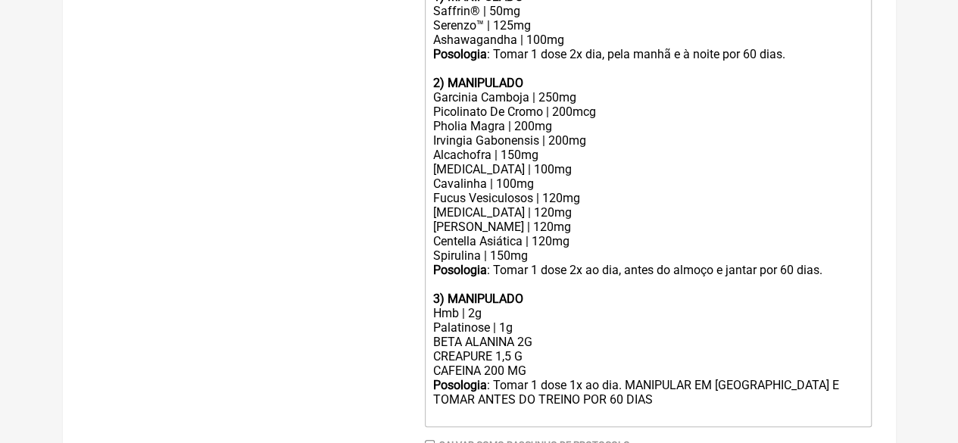
scroll to position [454, 0]
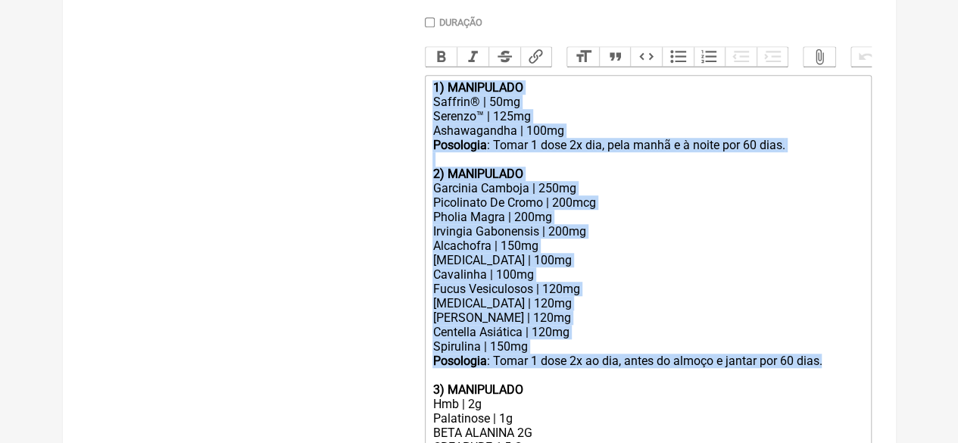
drag, startPoint x: 844, startPoint y: 376, endPoint x: 419, endPoint y: 89, distance: 513.2
click at [419, 89] on form "Buscar Protocolos Formulas Medicamentos Industrializados Suplementos / Cosmétic…" at bounding box center [479, 164] width 784 height 871
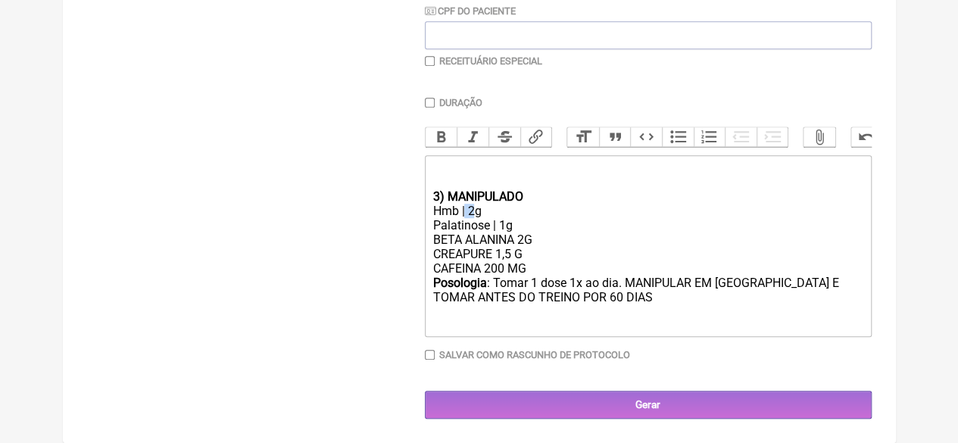
click at [466, 217] on div "Hmb | 2g" at bounding box center [647, 211] width 430 height 14
drag, startPoint x: 504, startPoint y: 270, endPoint x: 491, endPoint y: 270, distance: 13.6
click at [491, 270] on div "BETA ALANINA 2G CREAPURE 1,5 G CAFEINA 200 MG" at bounding box center [647, 253] width 430 height 43
click at [571, 307] on div "Posologia : Tomar 1 dose 1x ao dia. MANIPULAR EM [GEOGRAPHIC_DATA] E TOMAR ANTE…" at bounding box center [647, 297] width 430 height 43
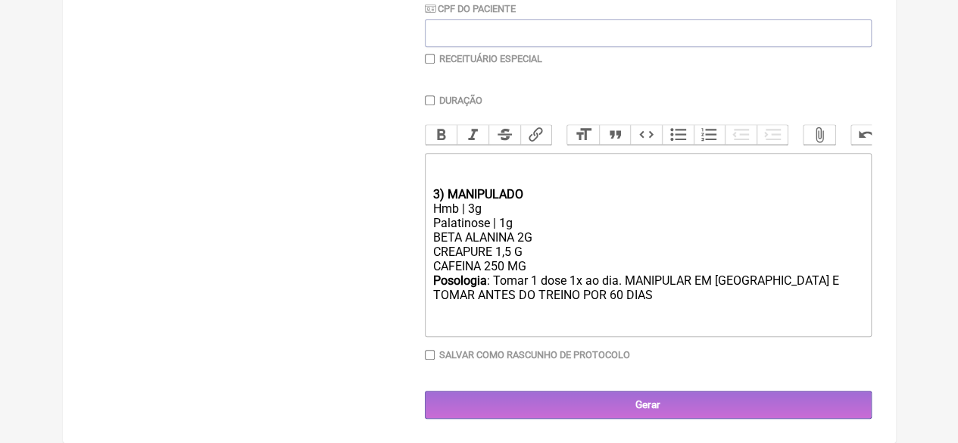
scroll to position [391, 0]
drag, startPoint x: 438, startPoint y: 191, endPoint x: 429, endPoint y: 189, distance: 8.5
click at [429, 189] on trix-editor "3) MANIPULADO Hmb | 3g Palatinose | 1g BETA ALANINA 2G CREAPURE 1,5 G CAFEINA 2…" at bounding box center [648, 245] width 447 height 184
type trix-editor "<div><br><br></div><div><strong>1) MANIPULADO</strong></div><div>Hmb | 3g</div>…"
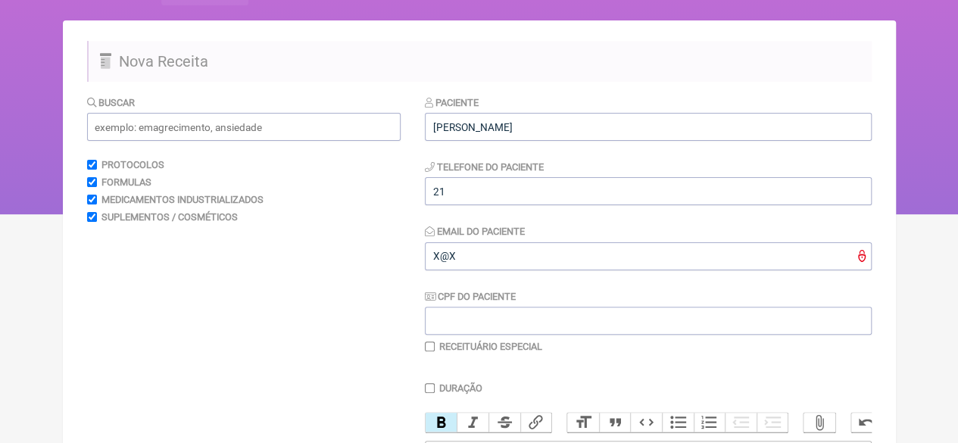
scroll to position [0, 0]
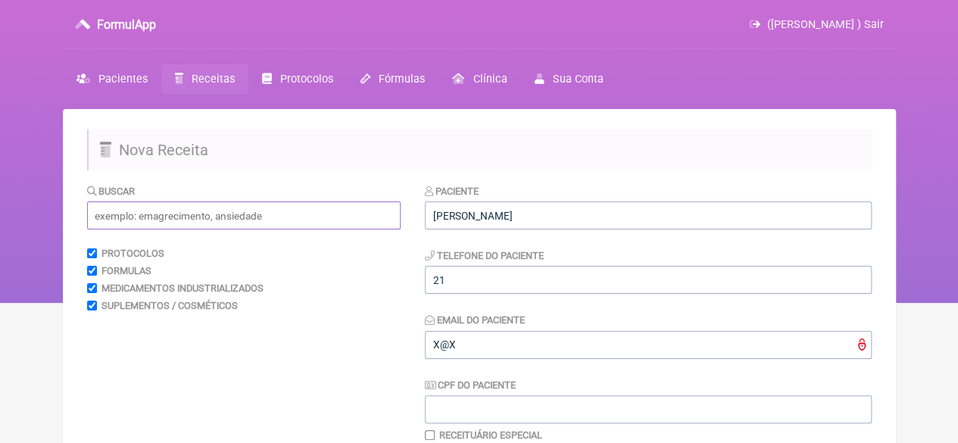
click at [200, 220] on input "text" at bounding box center [243, 215] width 313 height 28
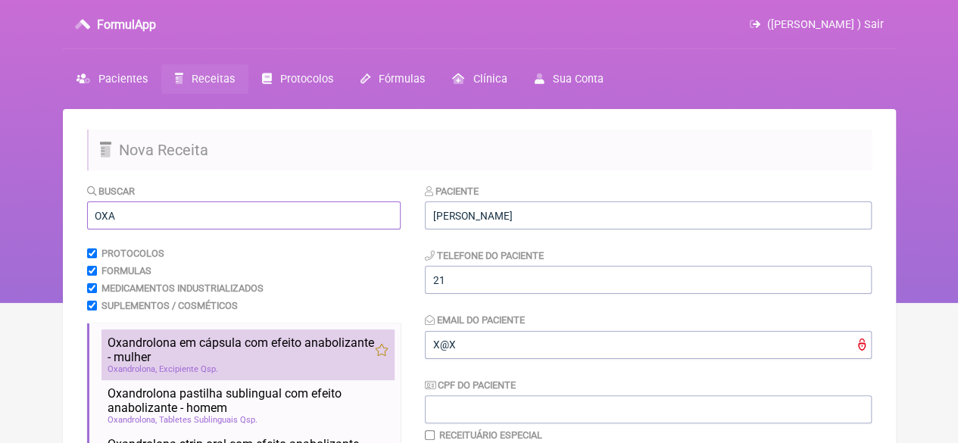
type input "OXA"
click at [185, 346] on span "Oxandrolona em cápsula com efeito anabolizante - mulher" at bounding box center [241, 349] width 267 height 29
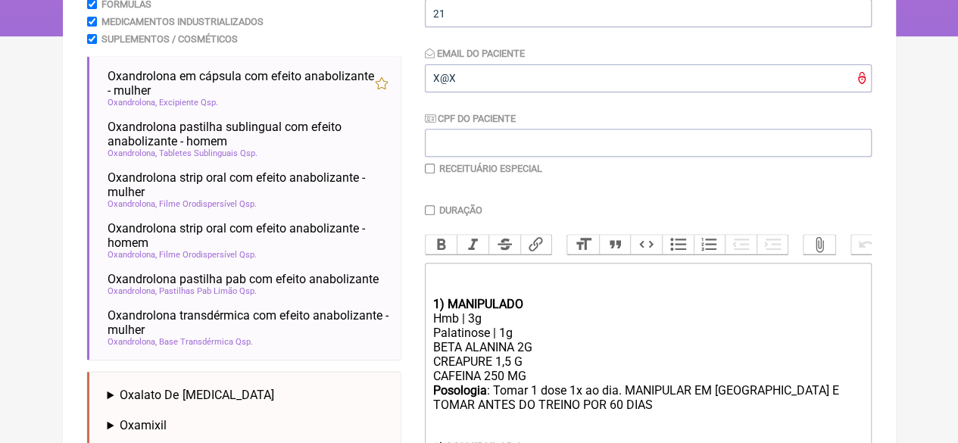
scroll to position [270, 0]
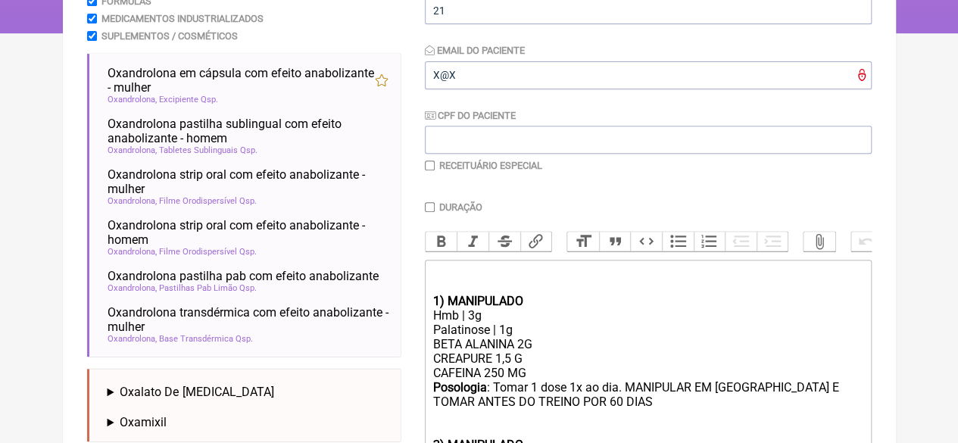
click at [427, 167] on input "checkbox" at bounding box center [430, 166] width 10 height 10
checkbox input "true"
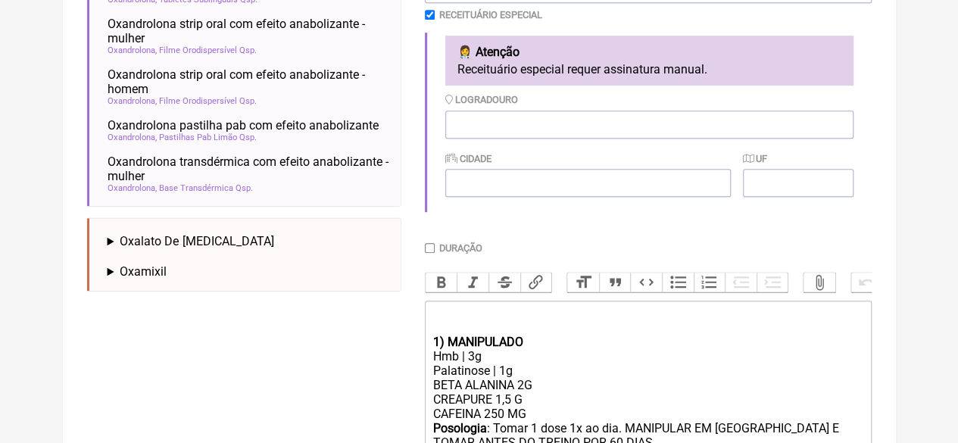
scroll to position [421, 0]
click at [431, 249] on input "Duração" at bounding box center [430, 247] width 10 height 10
checkbox input "true"
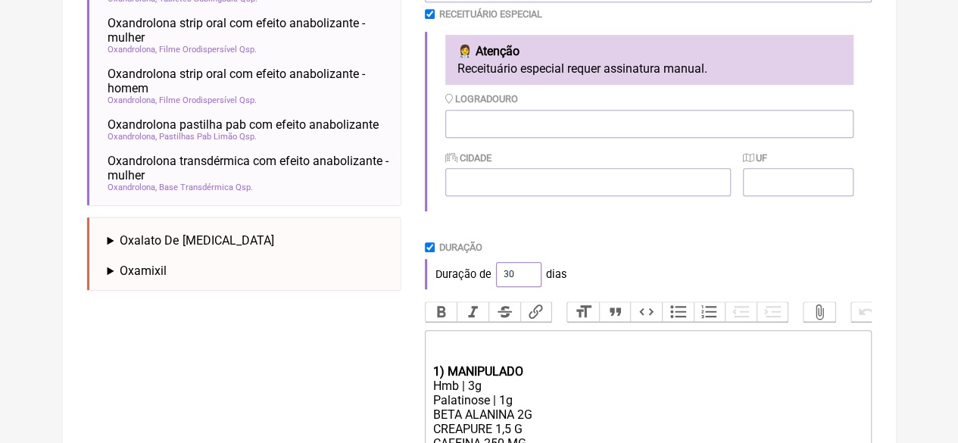
drag, startPoint x: 518, startPoint y: 272, endPoint x: 466, endPoint y: 256, distance: 53.9
click at [491, 276] on div "Duração de 30 dias" at bounding box center [648, 274] width 447 height 30
type input "60"
click at [589, 253] on div "Duração" at bounding box center [648, 247] width 447 height 11
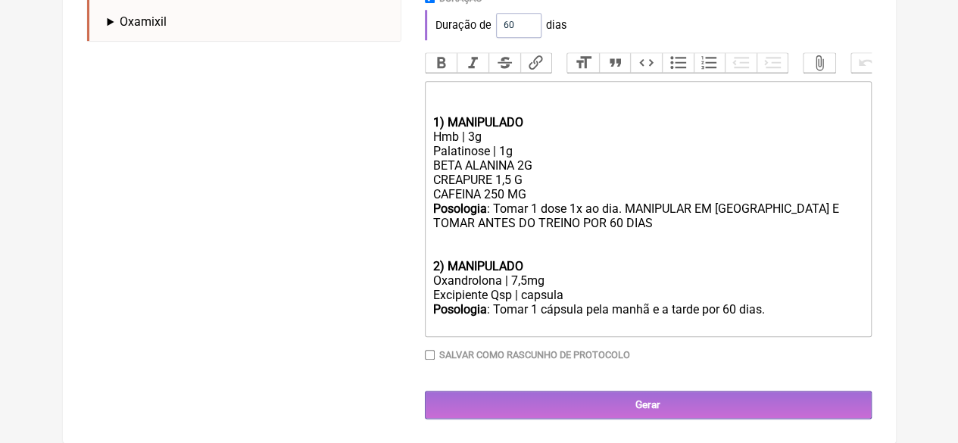
scroll to position [688, 0]
drag, startPoint x: 527, startPoint y: 282, endPoint x: 510, endPoint y: 278, distance: 17.1
click at [510, 276] on div "Oxandrolona | 7,5mg" at bounding box center [647, 280] width 430 height 14
drag, startPoint x: 700, startPoint y: 310, endPoint x: 671, endPoint y: 310, distance: 28.8
click at [671, 310] on div "Posologia : Tomar 1 cápsula pela manhã e a tarde por 60 dias." at bounding box center [647, 316] width 430 height 29
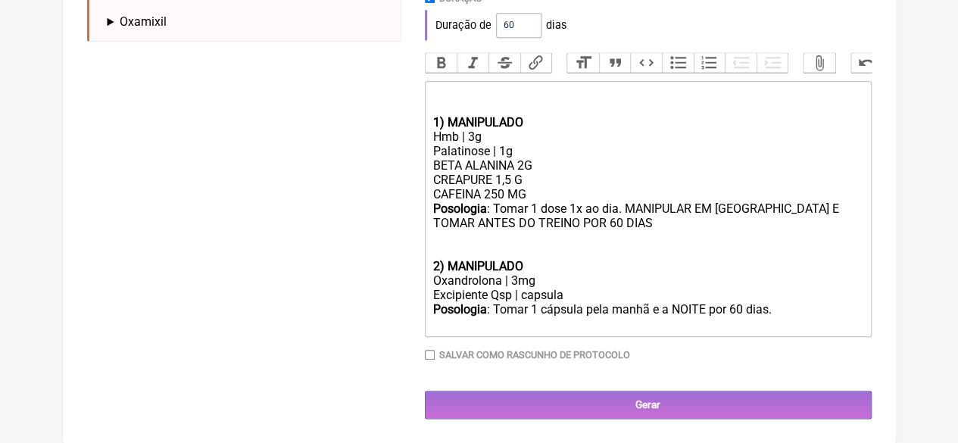
drag, startPoint x: 531, startPoint y: 177, endPoint x: 425, endPoint y: 174, distance: 106.0
click at [425, 174] on trix-editor "1) MANIPULADO Hmb | 3g Palatinose | 1g BETA ALANINA 2G CREAPURE 1,5 G CAFEINA 2…" at bounding box center [648, 209] width 447 height 256
type trix-editor "<div><br><br></div><div><strong>1) MANIPULADO</strong></div><div>Hmb | 3g</div>…"
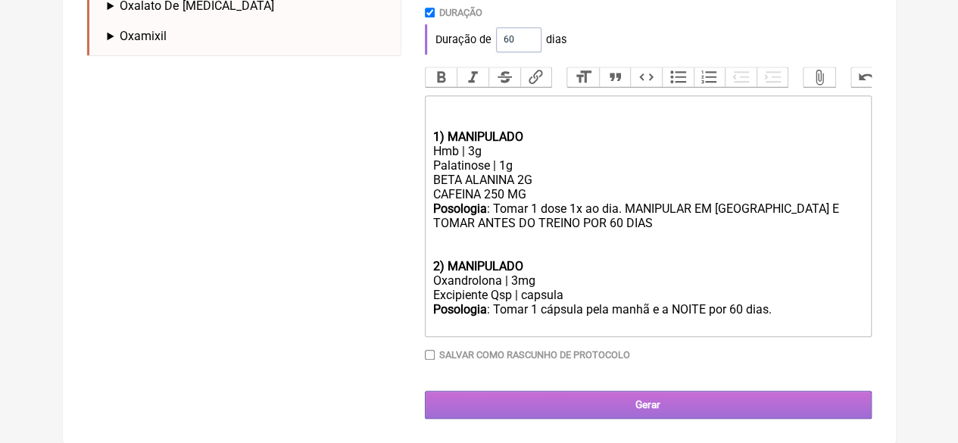
click at [630, 397] on input "Gerar" at bounding box center [648, 405] width 447 height 28
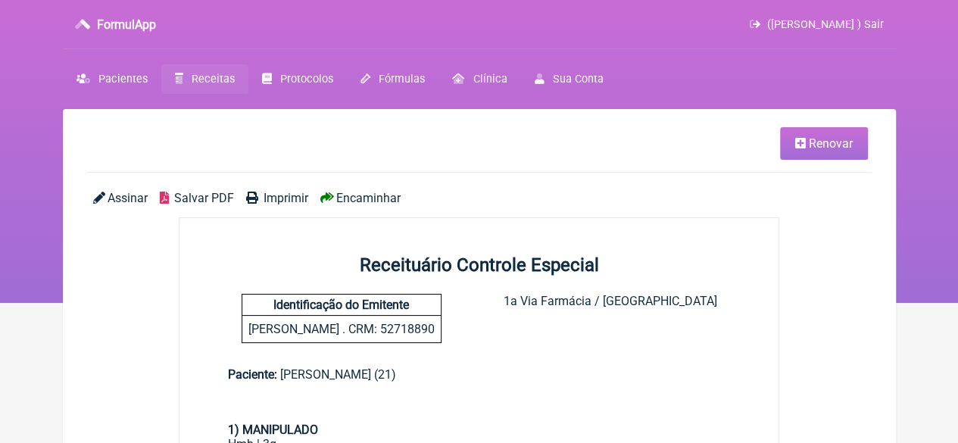
click at [277, 198] on span "Imprimir" at bounding box center [285, 198] width 45 height 14
click at [210, 81] on span "Receitas" at bounding box center [213, 79] width 43 height 13
